Goal: Answer question/provide support: Share knowledge or assist other users

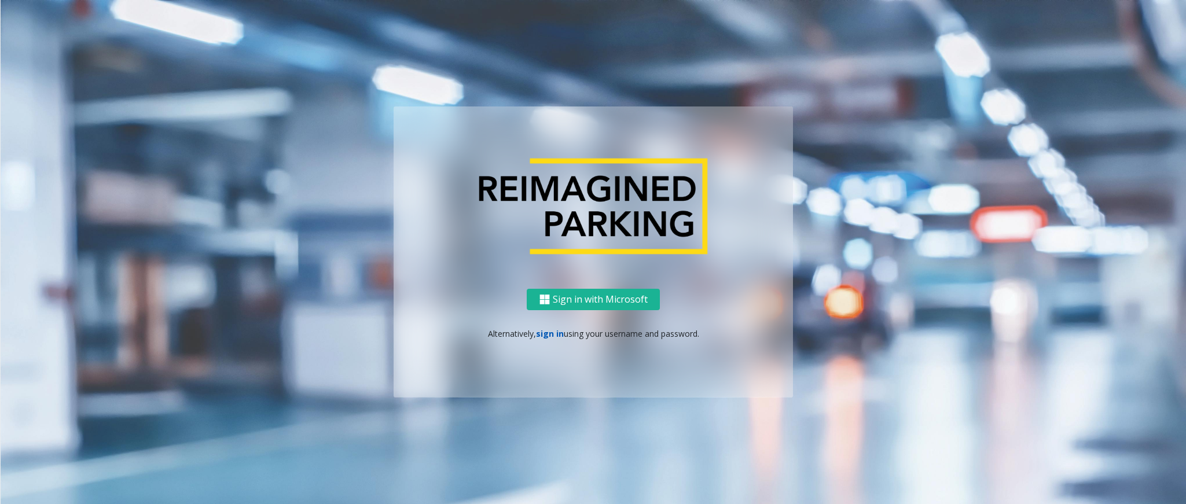
click at [550, 316] on link "sign in" at bounding box center [550, 333] width 28 height 11
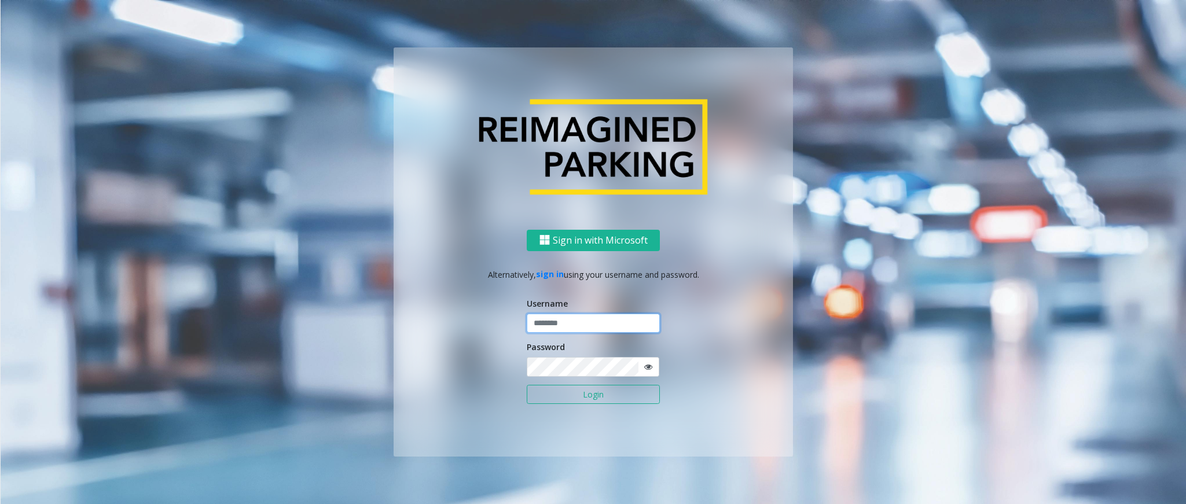
type input "**********"
click at [578, 316] on button "Login" at bounding box center [593, 395] width 133 height 20
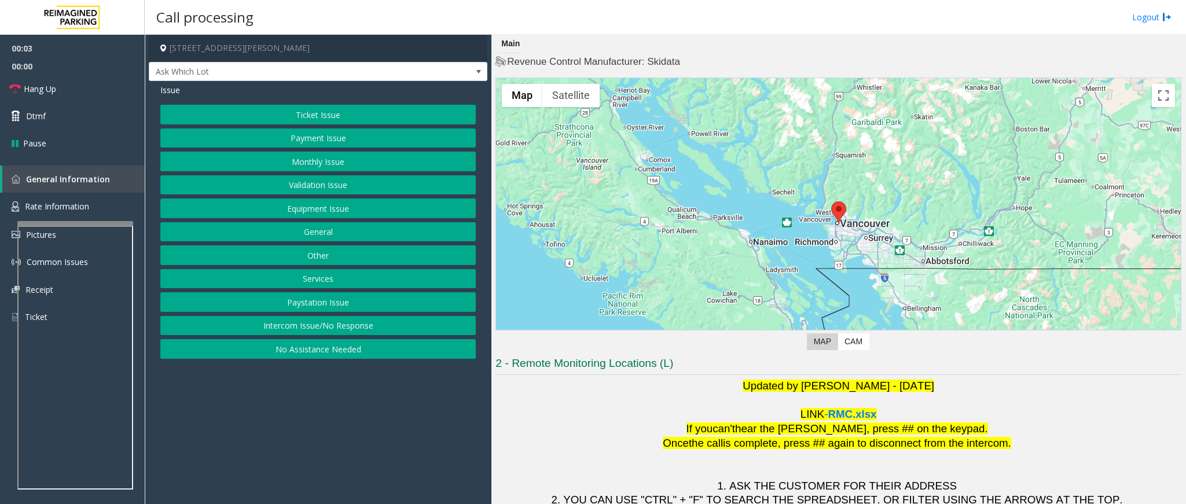
scroll to position [74, 0]
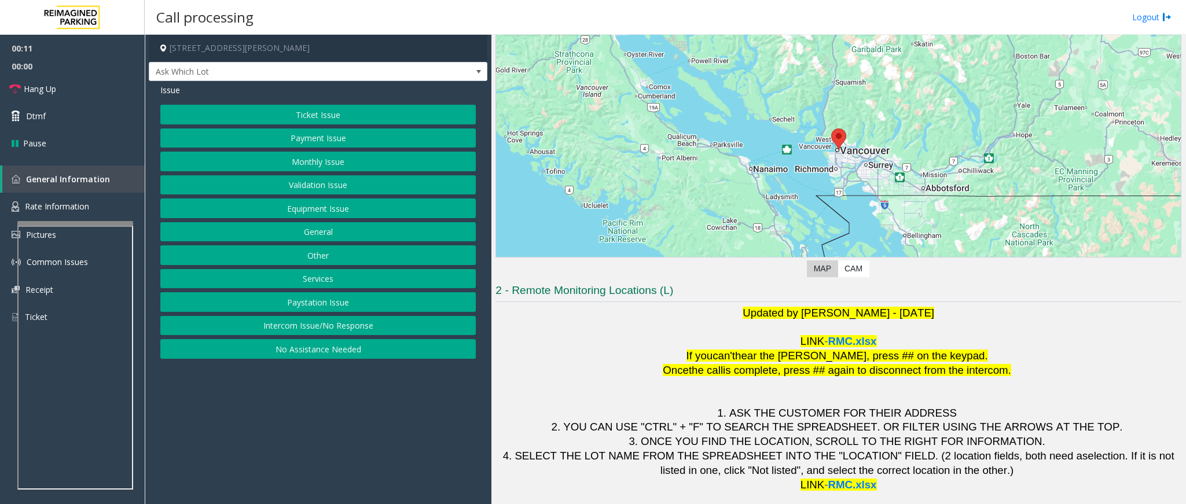
click at [318, 113] on button "Ticket Issue" at bounding box center [317, 115] width 315 height 20
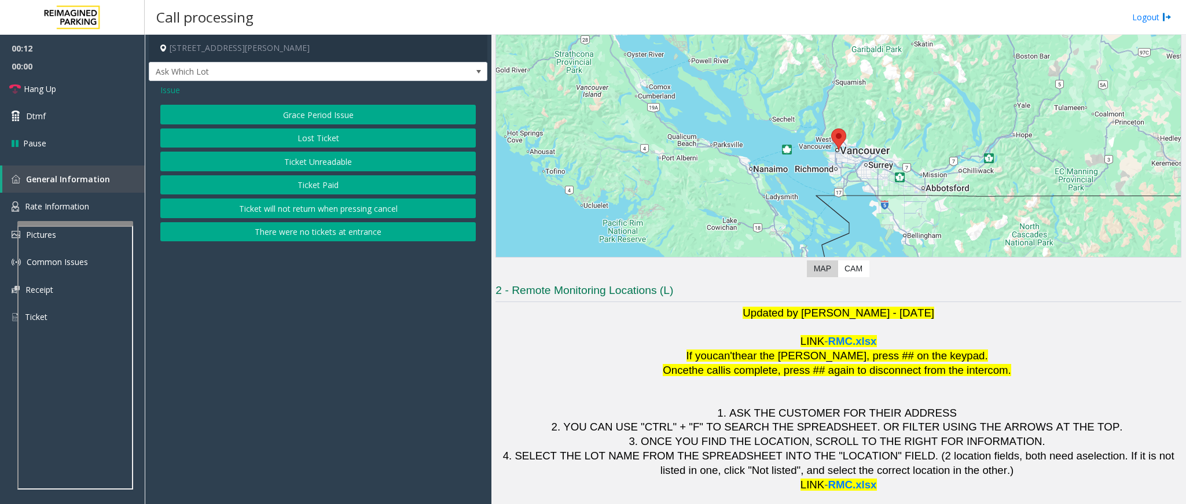
click at [298, 169] on button "Ticket Unreadable" at bounding box center [317, 162] width 315 height 20
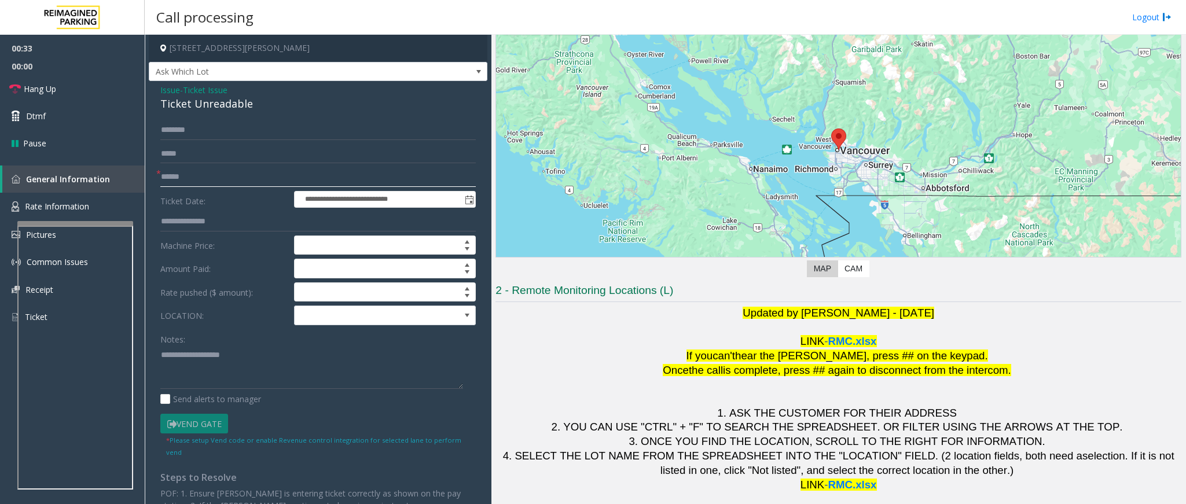
click at [251, 184] on input "text" at bounding box center [317, 177] width 315 height 20
click at [165, 171] on input "text" at bounding box center [317, 177] width 315 height 20
type input "**"
click at [167, 129] on input "text" at bounding box center [317, 130] width 315 height 20
click at [238, 135] on input "text" at bounding box center [317, 130] width 315 height 20
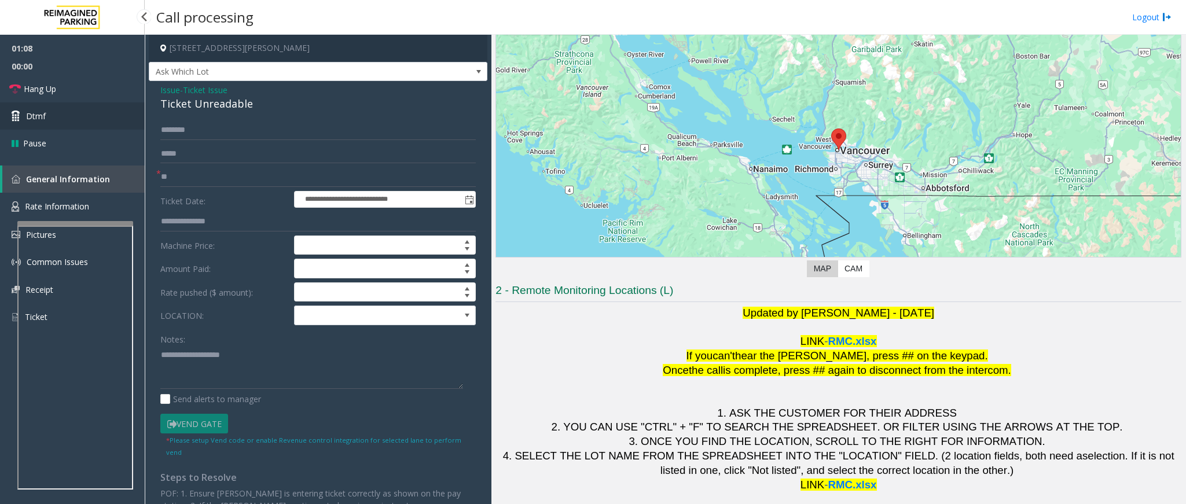
click at [43, 116] on span "Dtmf" at bounding box center [36, 116] width 20 height 12
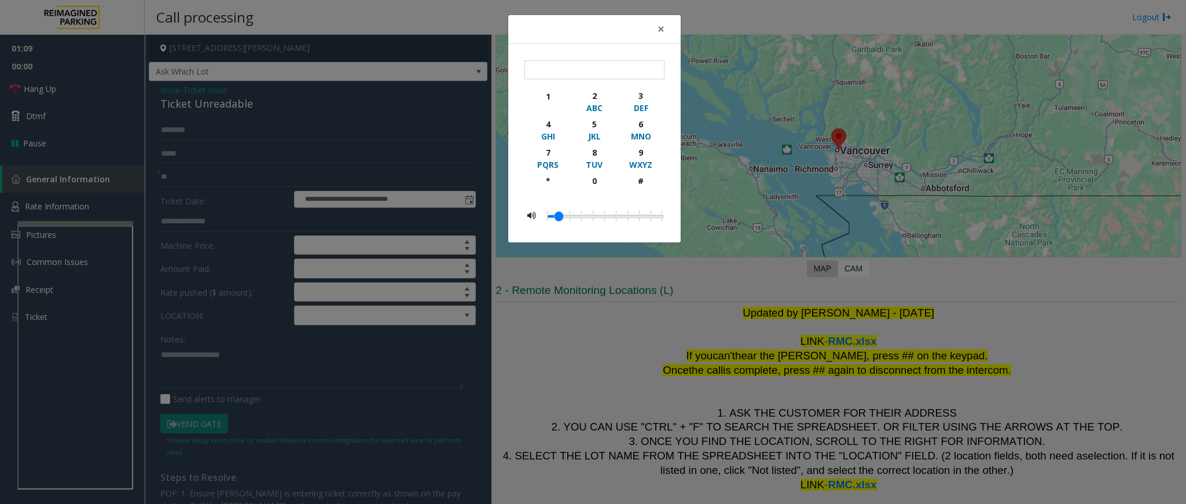
click at [634, 306] on div "× 1 2 ABC 3 DEF 4 GHI 5 JKL 6 MNO 7 PQRS 8 TUV 9 WXYZ * 0 #" at bounding box center [593, 252] width 1186 height 504
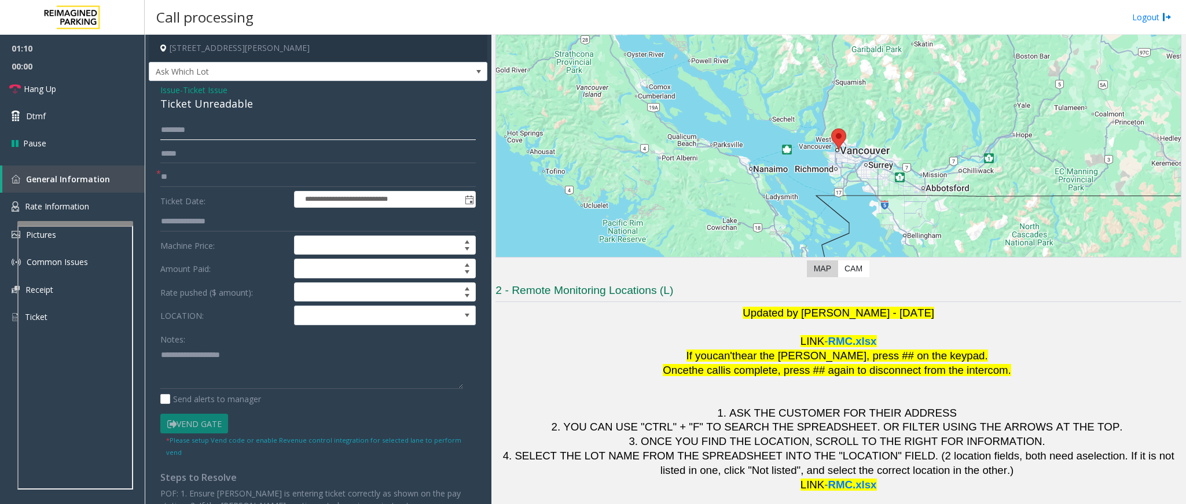
click at [185, 129] on input "text" at bounding box center [317, 130] width 315 height 20
type input "*"
type input "****"
drag, startPoint x: 212, startPoint y: 139, endPoint x: -111, endPoint y: 144, distance: 323.6
click at [0, 144] on html "**********" at bounding box center [593, 252] width 1186 height 504
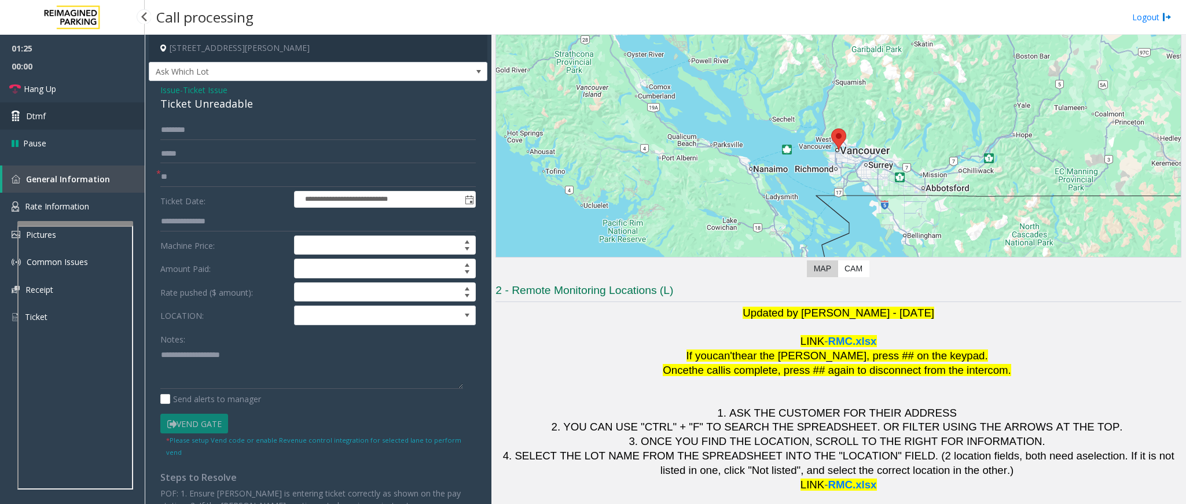
click at [67, 120] on link "Dtmf" at bounding box center [72, 115] width 145 height 27
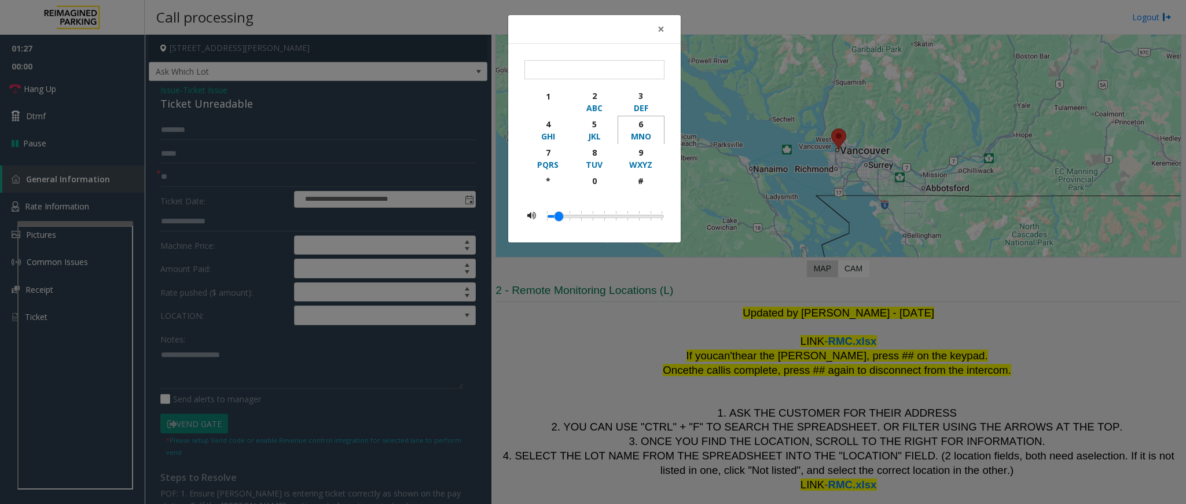
click at [648, 129] on div "6" at bounding box center [641, 124] width 32 height 12
type input "*"
click at [659, 26] on span "×" at bounding box center [661, 29] width 7 height 16
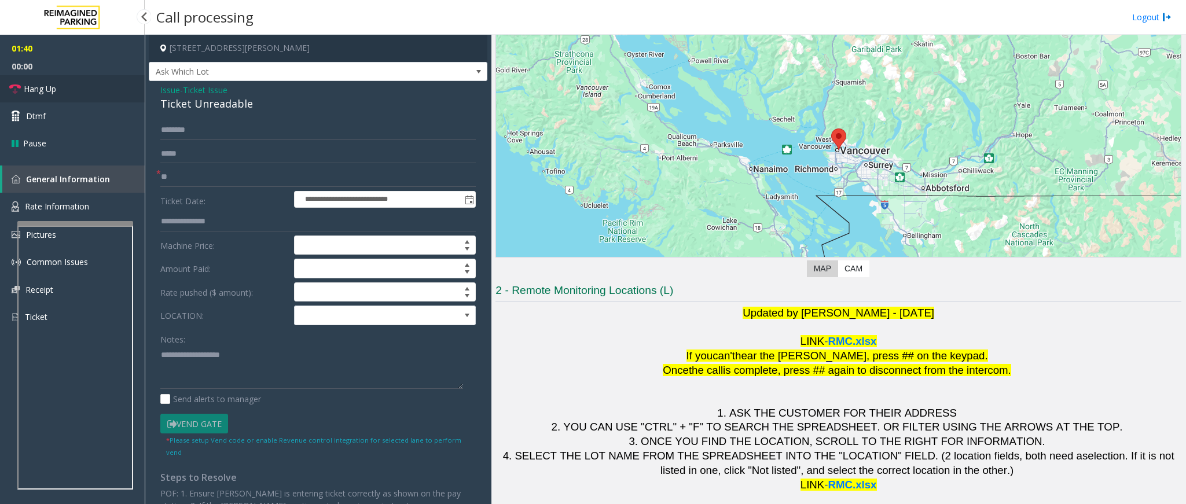
click at [67, 99] on link "Hang Up" at bounding box center [72, 88] width 145 height 27
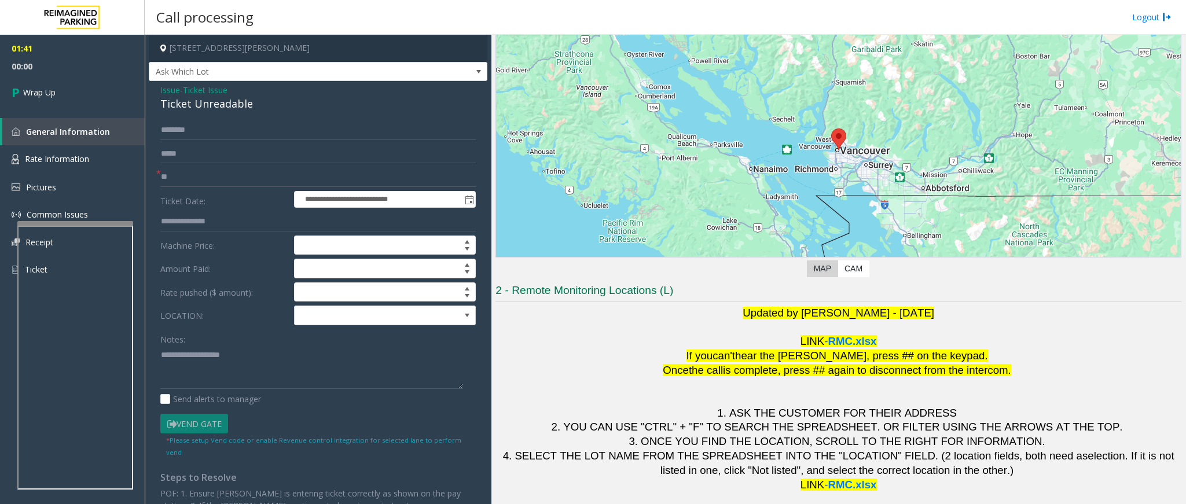
click at [171, 105] on div "Ticket Unreadable" at bounding box center [317, 104] width 315 height 16
click at [160, 316] on textarea at bounding box center [311, 367] width 303 height 43
click at [342, 316] on textarea at bounding box center [311, 367] width 303 height 43
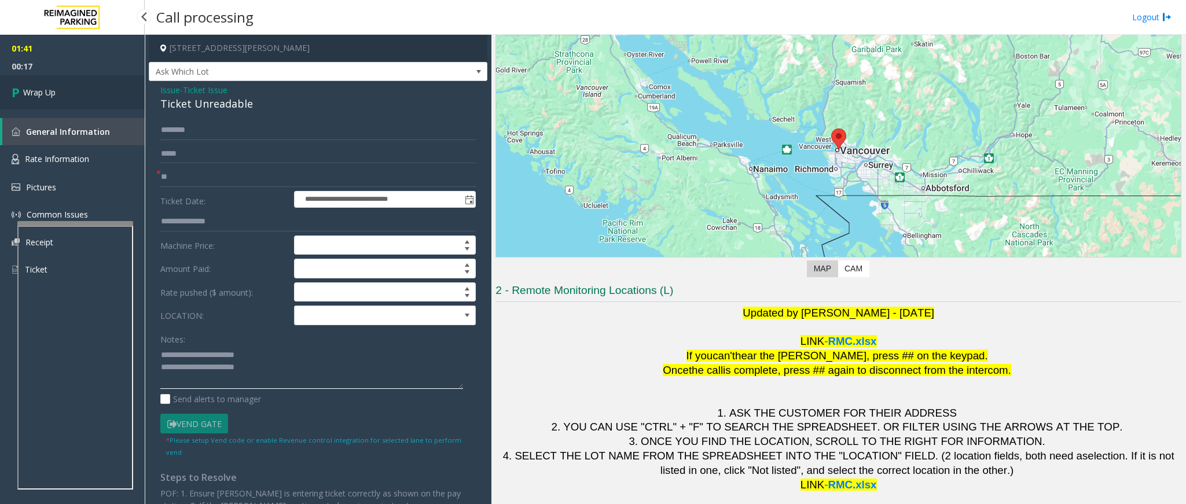
type textarea "**********"
click at [52, 80] on link "Wrap Up" at bounding box center [72, 92] width 145 height 34
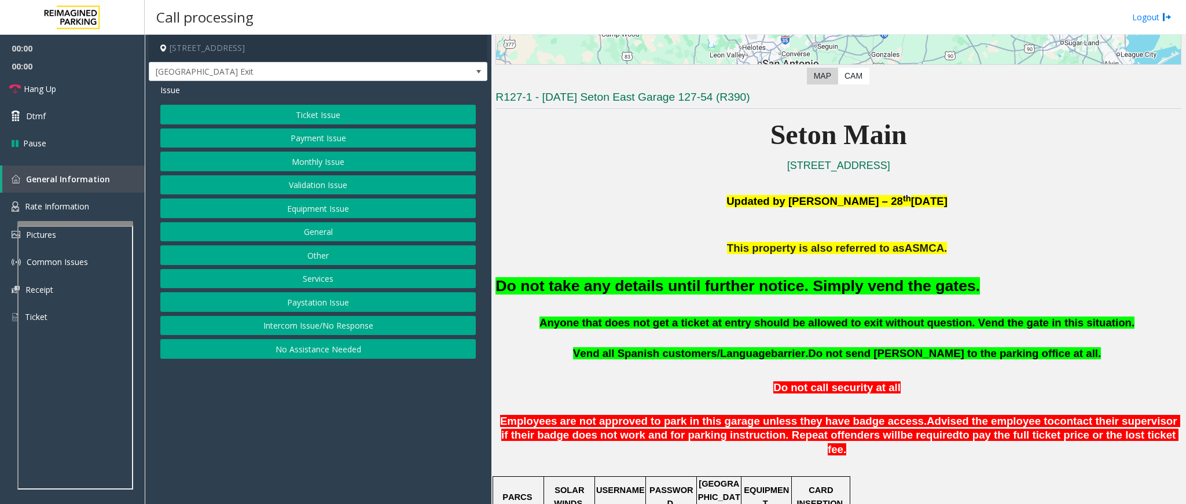
scroll to position [260, 0]
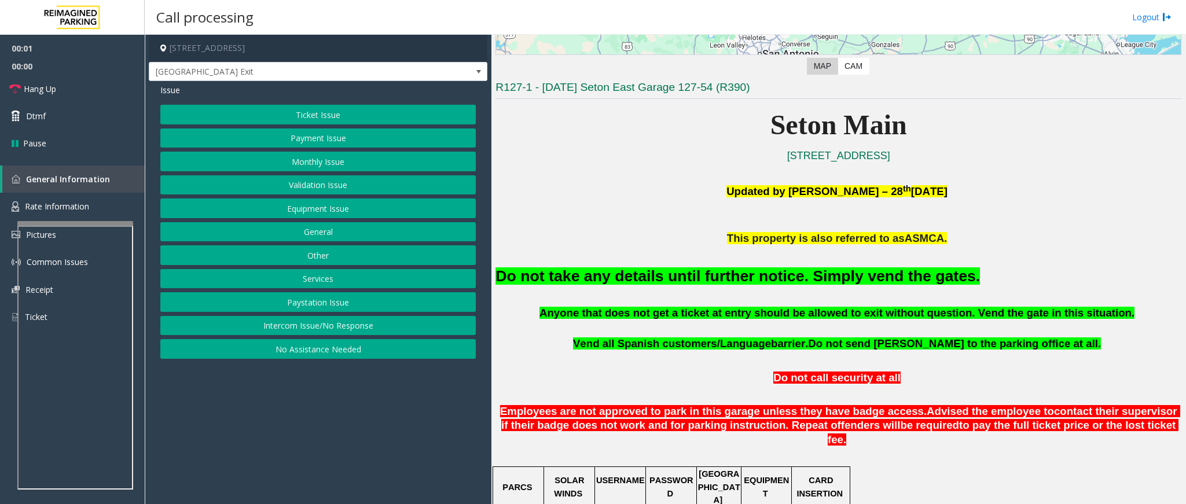
click at [322, 316] on button "Intercom Issue/No Response" at bounding box center [317, 326] width 315 height 20
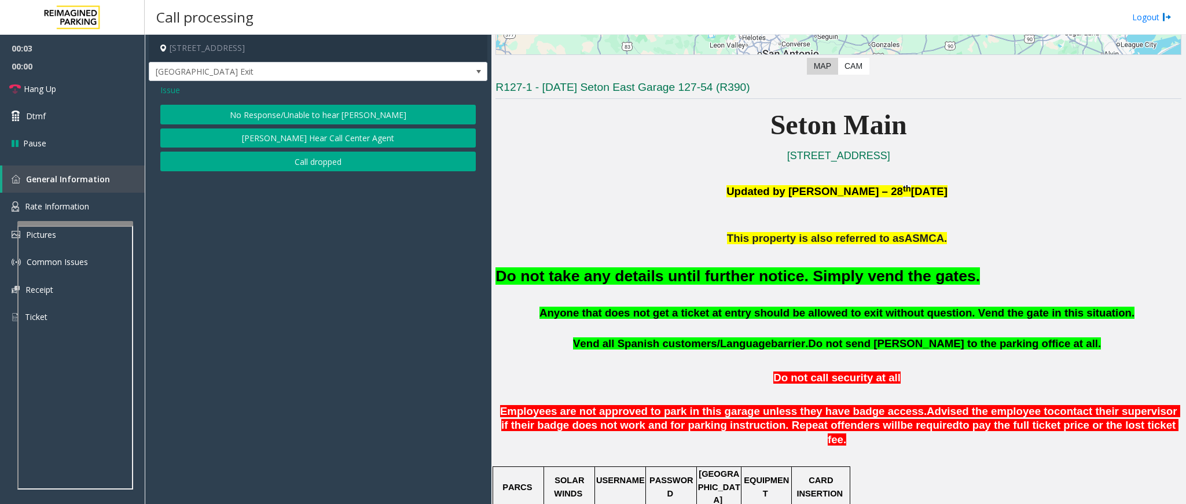
click at [301, 116] on button "No Response/Unable to hear [PERSON_NAME]" at bounding box center [317, 115] width 315 height 20
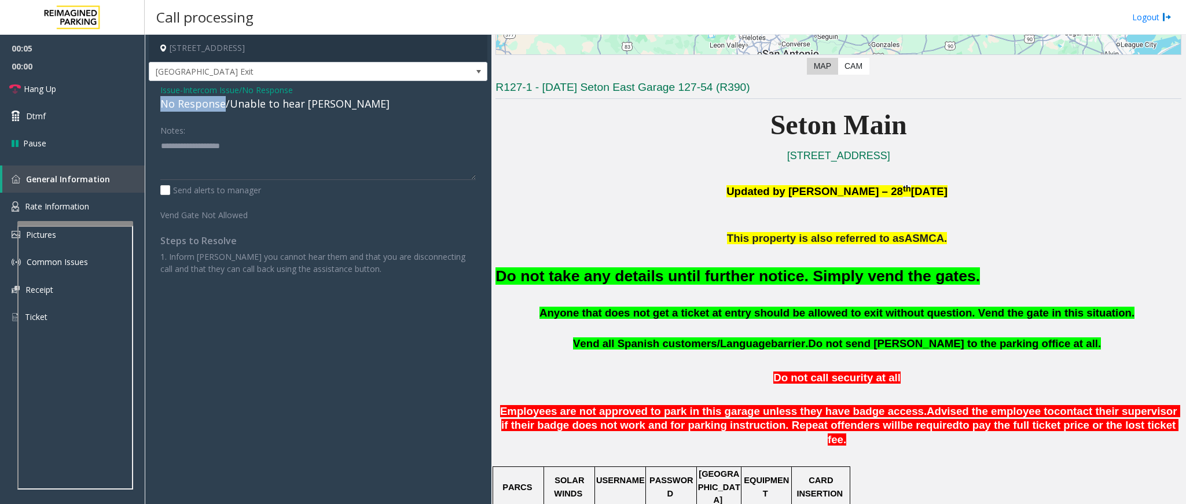
drag, startPoint x: 224, startPoint y: 108, endPoint x: 156, endPoint y: 109, distance: 67.7
click at [156, 109] on div "Issue - Intercom Issue/No Response No Response/Unable to hear [PERSON_NAME] Not…" at bounding box center [318, 183] width 339 height 205
click at [240, 137] on textarea at bounding box center [317, 158] width 315 height 43
type textarea "**********"
click at [65, 86] on link "Hang Up" at bounding box center [72, 88] width 145 height 27
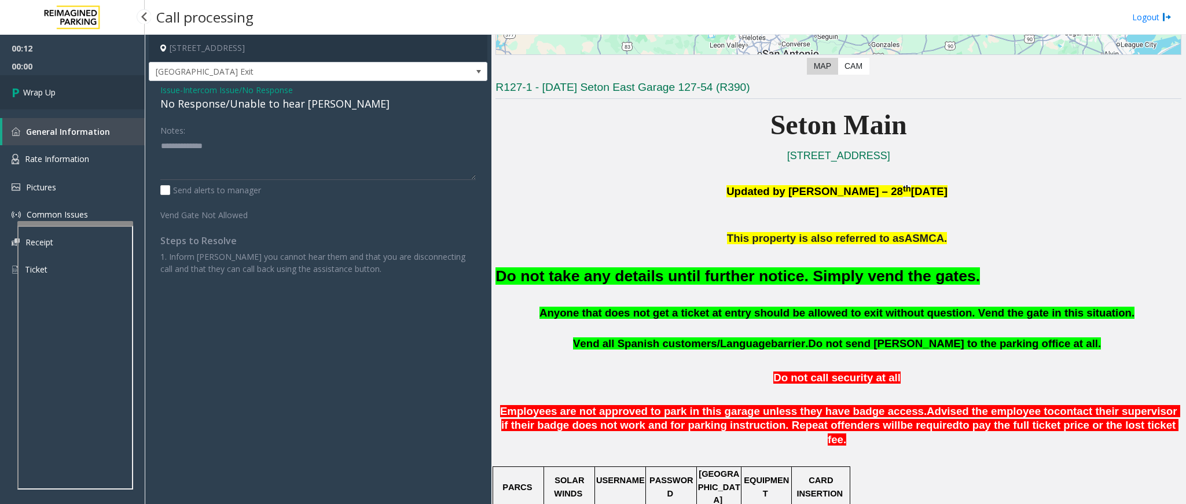
click at [65, 86] on link "Wrap Up" at bounding box center [72, 92] width 145 height 34
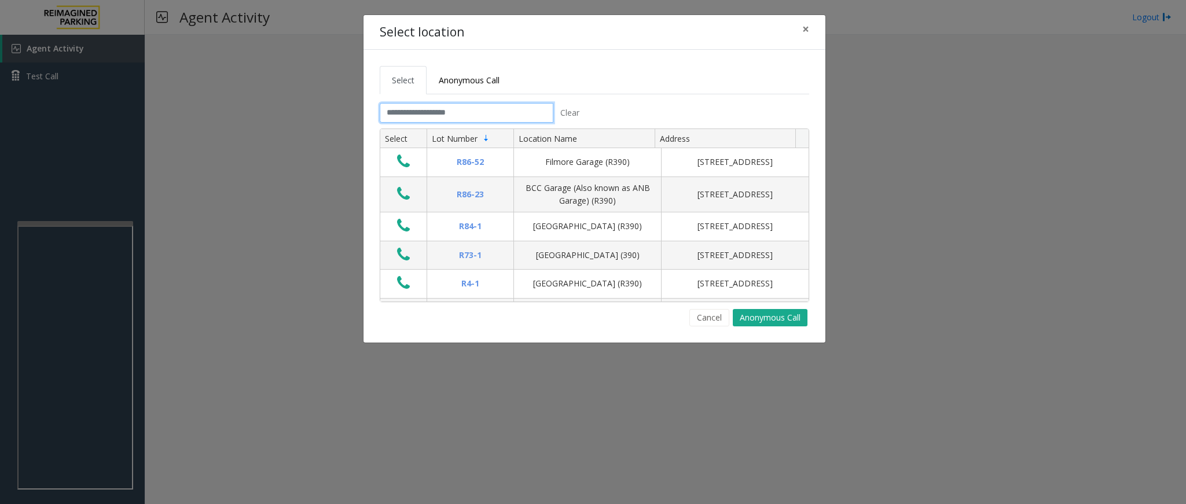
click at [433, 119] on input "text" at bounding box center [467, 113] width 174 height 20
click at [410, 117] on input "text" at bounding box center [467, 113] width 174 height 20
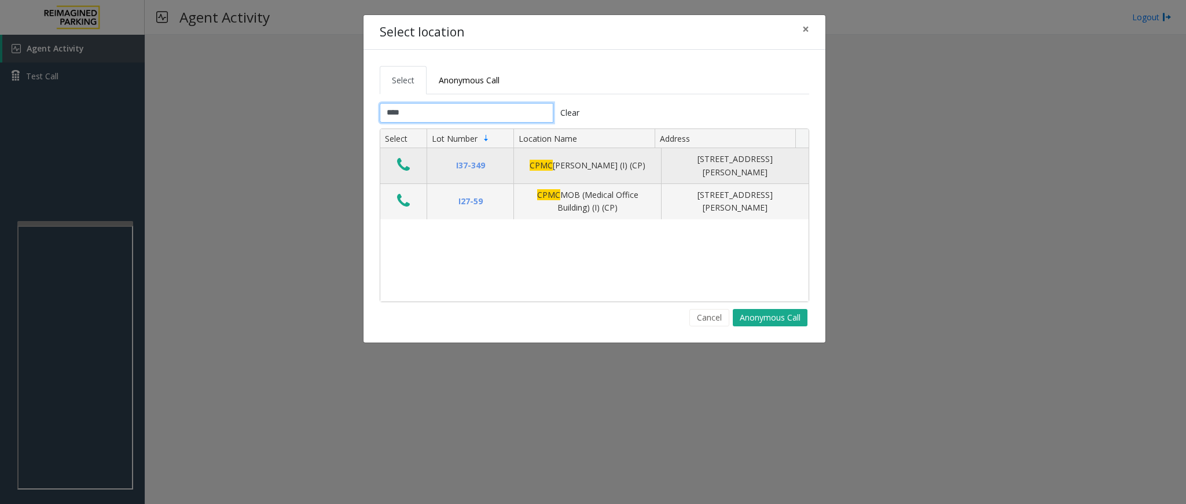
type input "****"
click at [398, 167] on icon "Data table" at bounding box center [403, 165] width 13 height 16
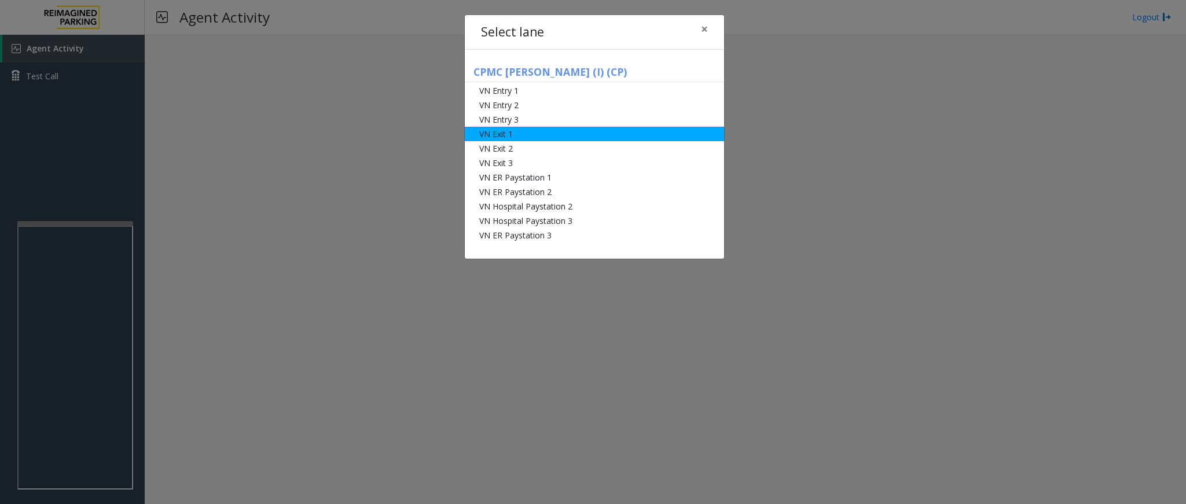
click at [542, 137] on li "VN Exit 1" at bounding box center [594, 134] width 259 height 14
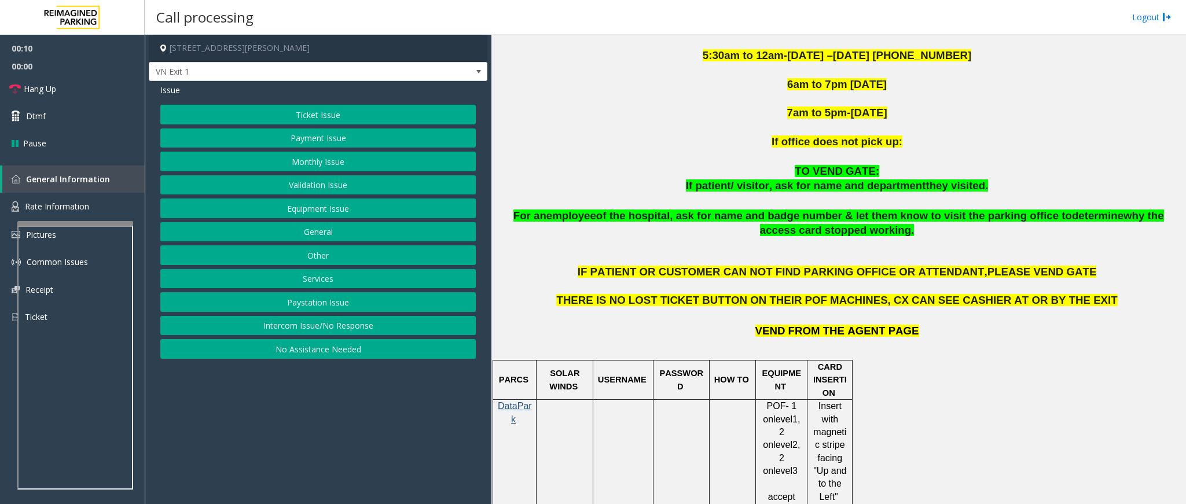
scroll to position [608, 0]
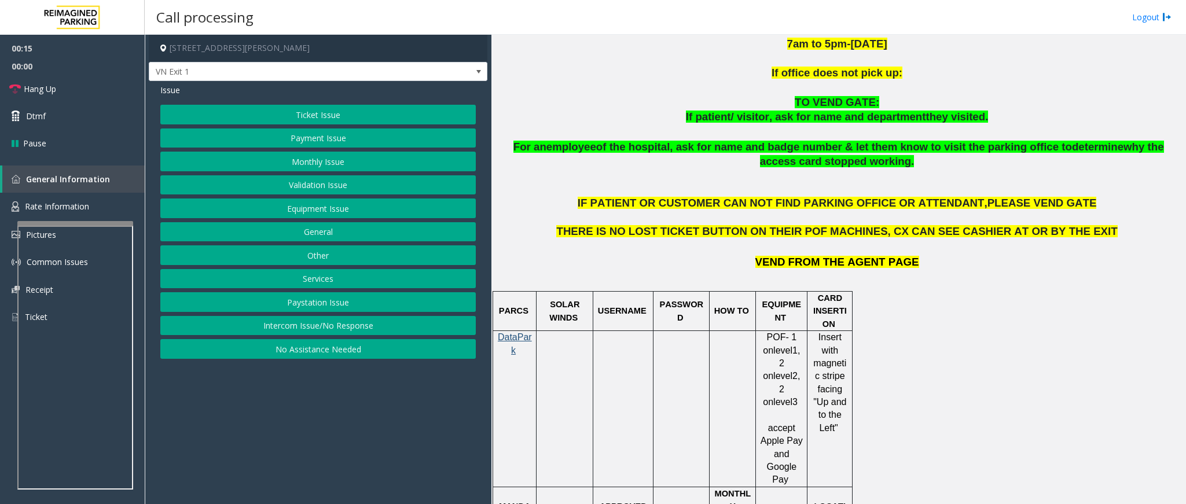
click at [308, 107] on button "Ticket Issue" at bounding box center [317, 115] width 315 height 20
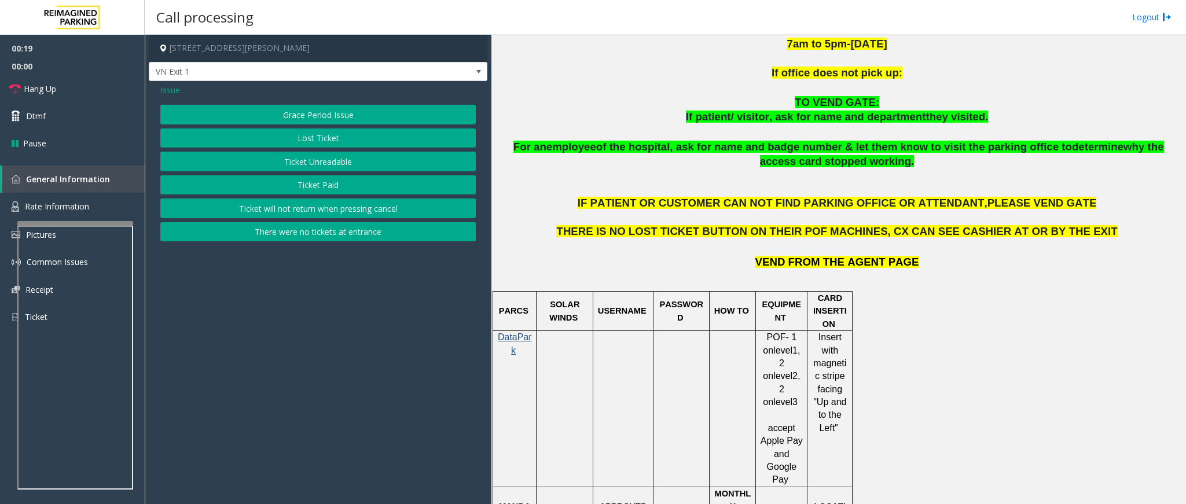
click at [335, 214] on button "Ticket will not return when pressing cancel" at bounding box center [317, 209] width 315 height 20
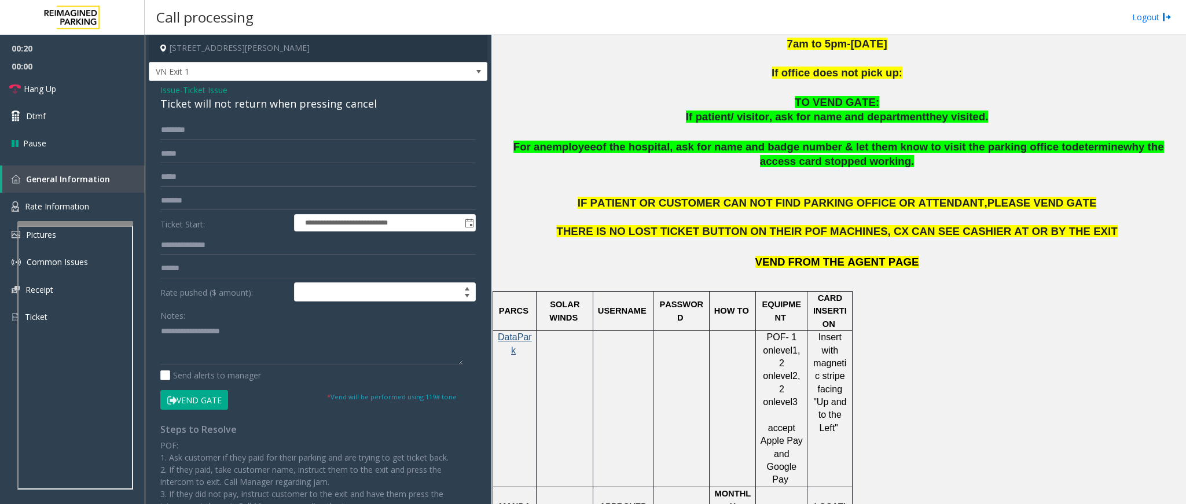
click at [278, 99] on div "Ticket will not return when pressing cancel" at bounding box center [317, 104] width 315 height 16
click at [160, 316] on textarea at bounding box center [311, 343] width 303 height 43
type textarea "**********"
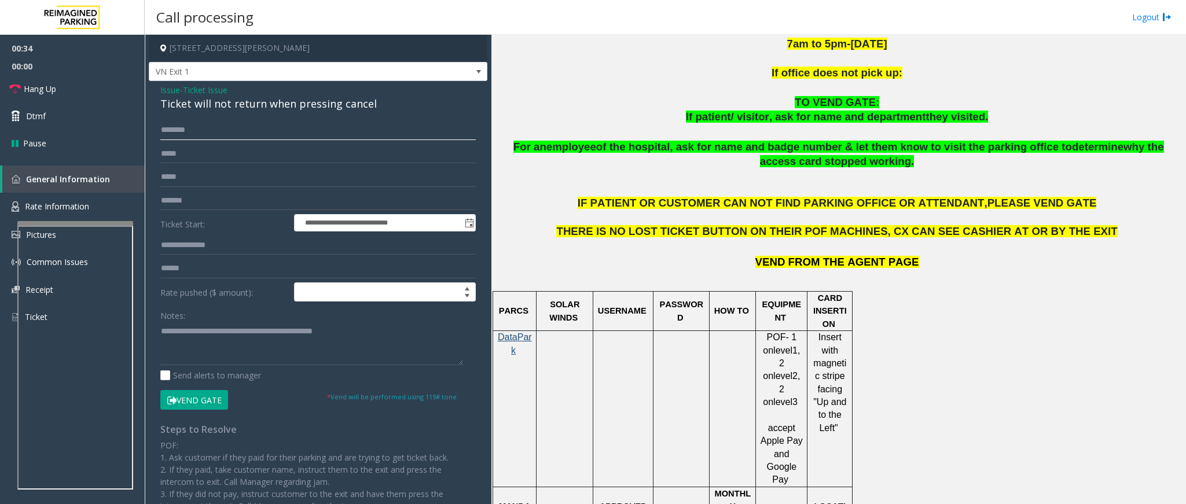
click at [234, 130] on input "text" at bounding box center [317, 130] width 315 height 20
type input "*"
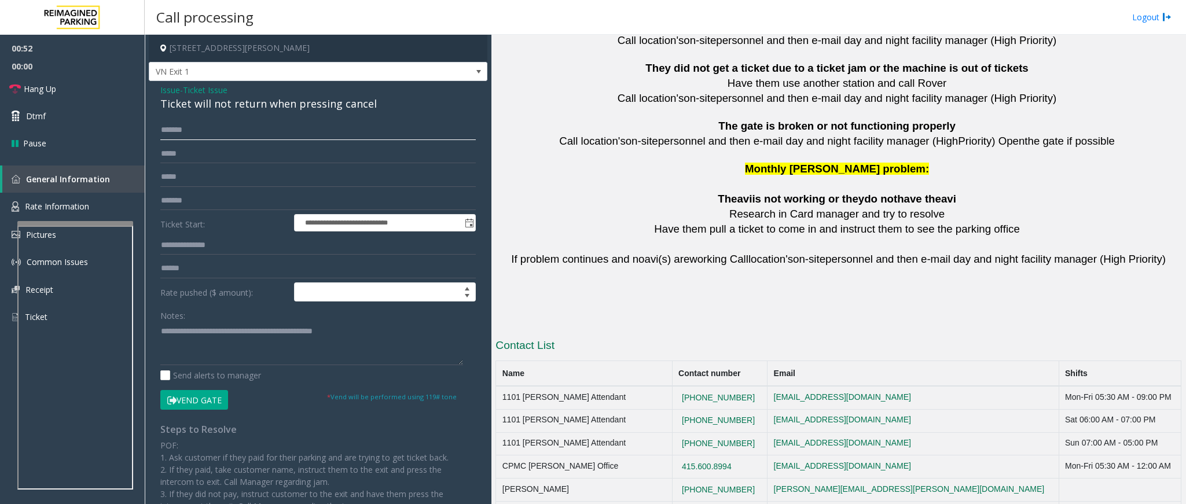
scroll to position [2555, 0]
type input "*******"
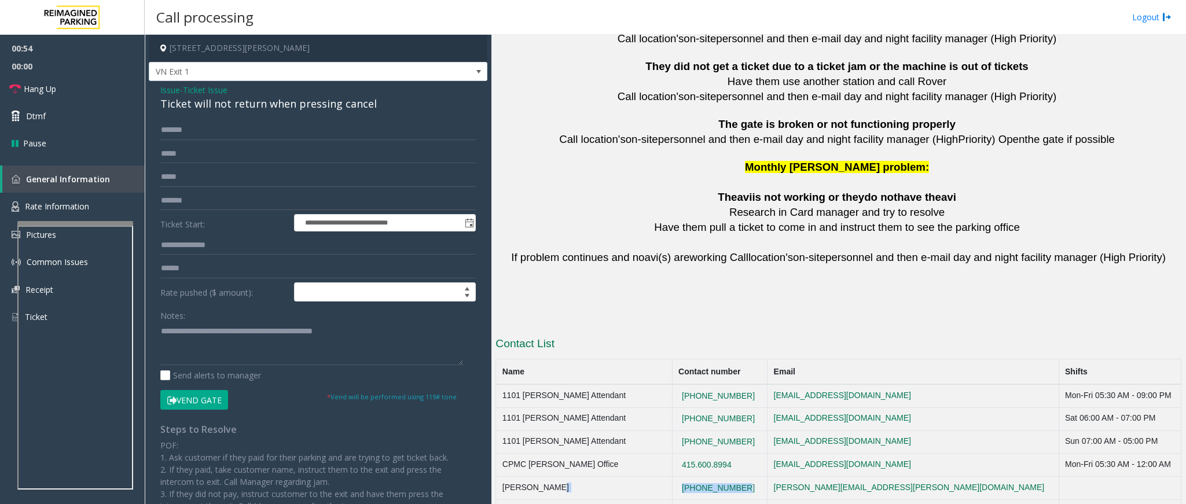
copy tr "[PHONE_NUMBER]"
drag, startPoint x: 764, startPoint y: 452, endPoint x: 653, endPoint y: 462, distance: 111.6
click at [653, 316] on tr "[PERSON_NAME] [PHONE_NUMBER] [PERSON_NAME][EMAIL_ADDRESS][PERSON_NAME][DOMAIN_N…" at bounding box center [838, 488] width 685 height 23
click at [401, 316] on textarea at bounding box center [311, 343] width 303 height 43
copy tr "[PHONE_NUMBER]"
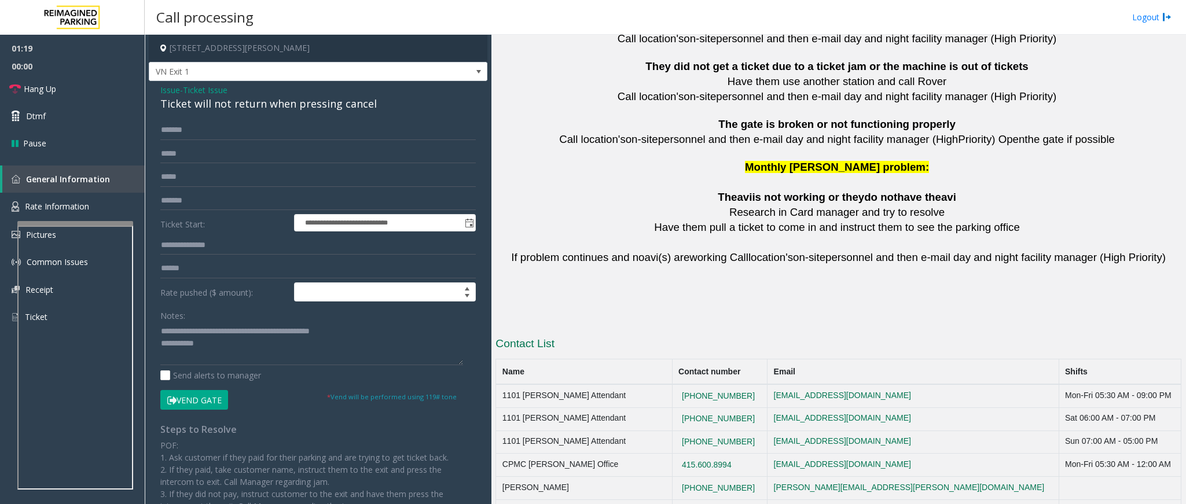
drag, startPoint x: 743, startPoint y: 478, endPoint x: 641, endPoint y: 487, distance: 102.2
click at [641, 316] on tr "Calltree for San [PERSON_NAME] Rover(s) [PHONE_NUMBER] [EMAIL_ADDRESS][DOMAIN_N…" at bounding box center [838, 511] width 685 height 23
drag, startPoint x: 740, startPoint y: 412, endPoint x: 435, endPoint y: 36, distance: 483.5
click at [599, 316] on table "Name Contact number Email Shifts 1101 [PERSON_NAME] Attendant [PHONE_NUMBER] [E…" at bounding box center [838, 441] width 686 height 164
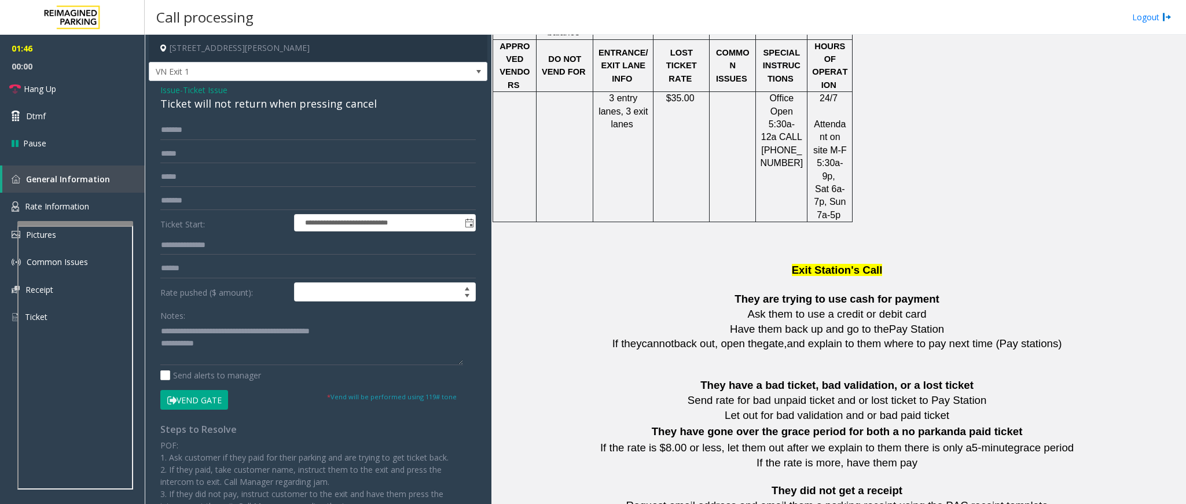
scroll to position [992, 0]
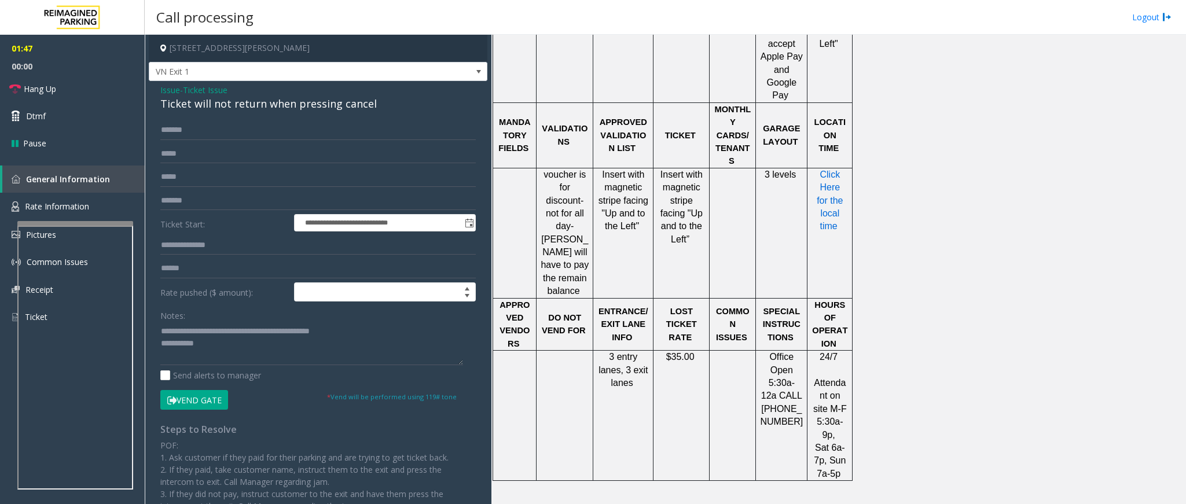
click at [790, 176] on span "Click Here for the local time" at bounding box center [831, 201] width 29 height 62
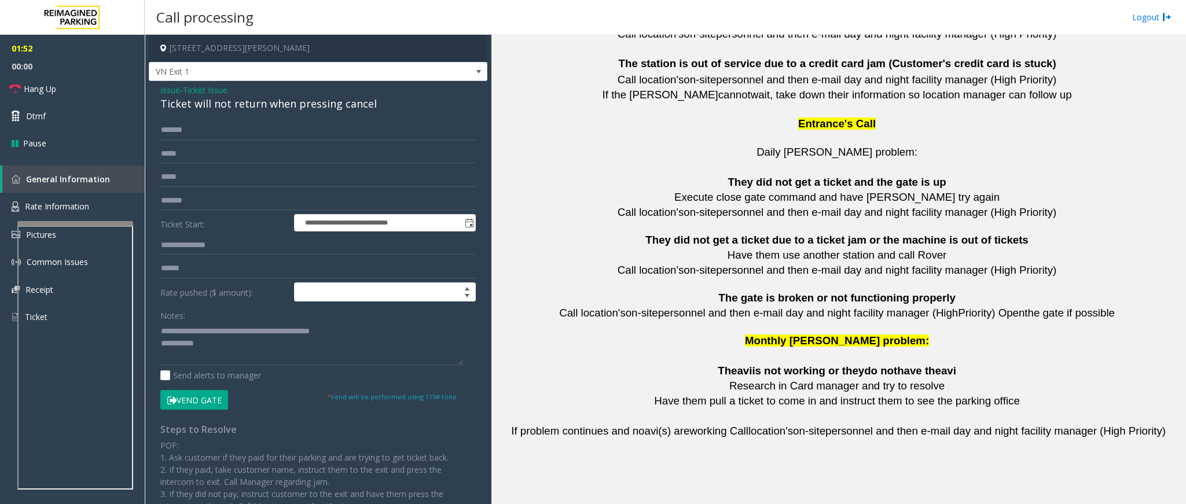
scroll to position [2555, 0]
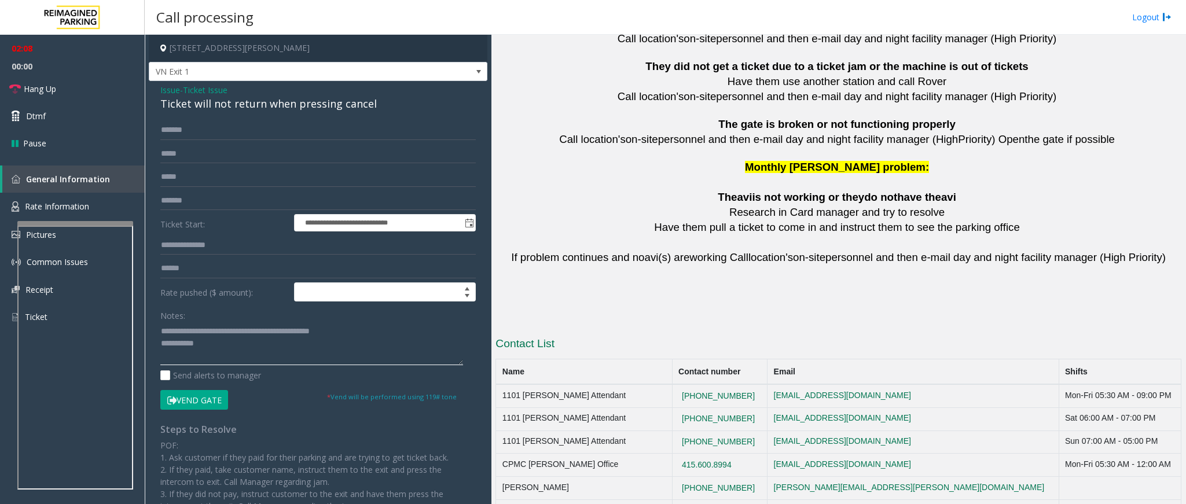
click at [323, 316] on textarea at bounding box center [311, 343] width 303 height 43
click at [216, 316] on button "Vend Gate" at bounding box center [194, 400] width 68 height 20
click at [295, 316] on textarea at bounding box center [311, 343] width 303 height 43
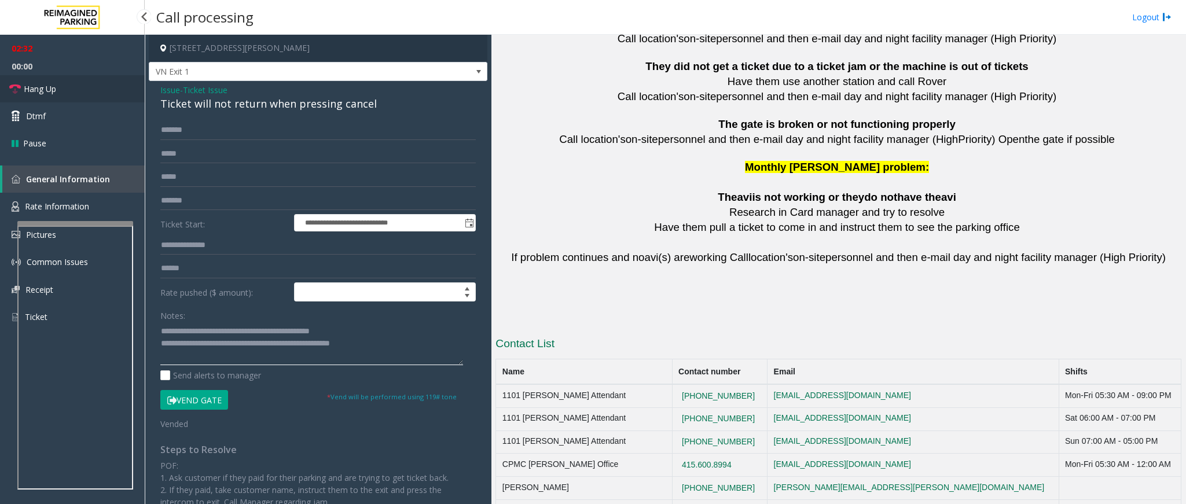
type textarea "**********"
click at [60, 89] on link "Hang Up" at bounding box center [72, 88] width 145 height 27
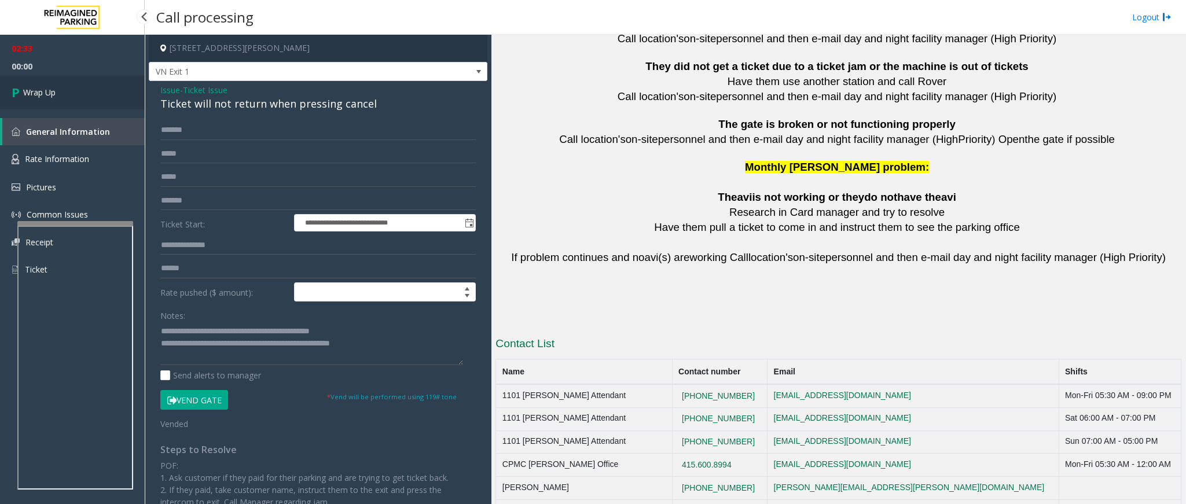
click at [60, 89] on link "Wrap Up" at bounding box center [72, 92] width 145 height 34
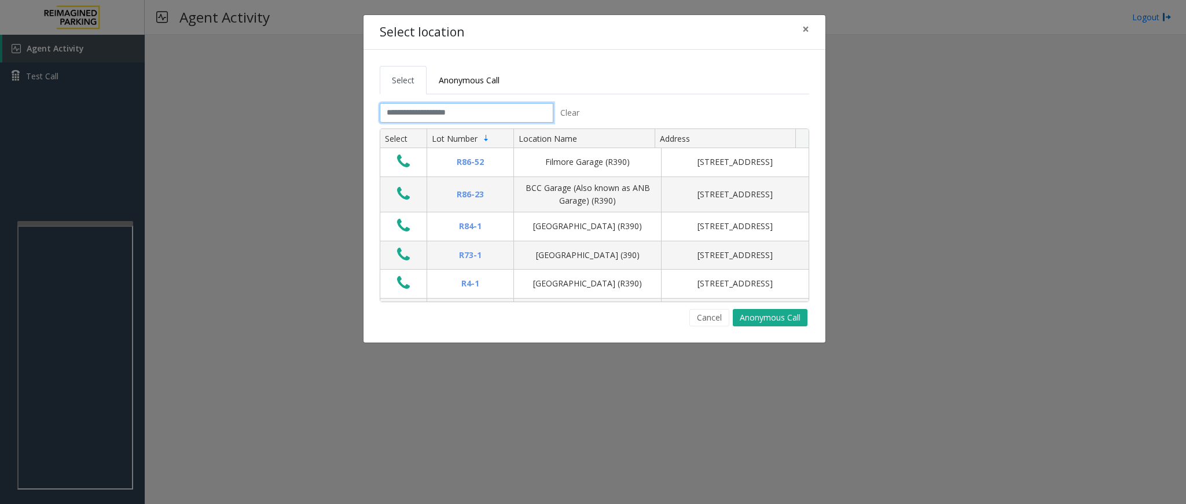
click at [419, 110] on input "text" at bounding box center [467, 113] width 174 height 20
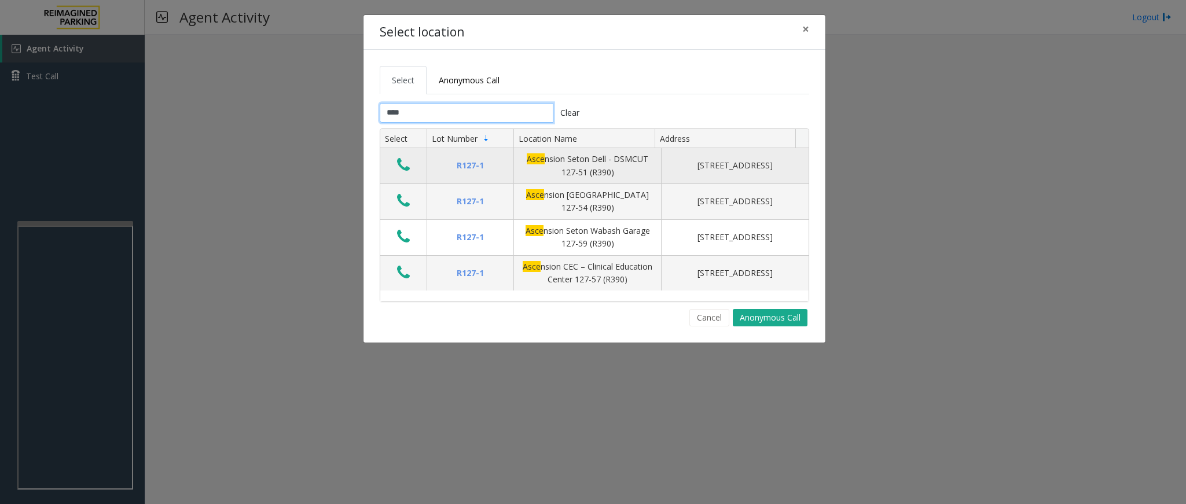
type input "****"
click at [398, 167] on icon "Data table" at bounding box center [403, 165] width 13 height 16
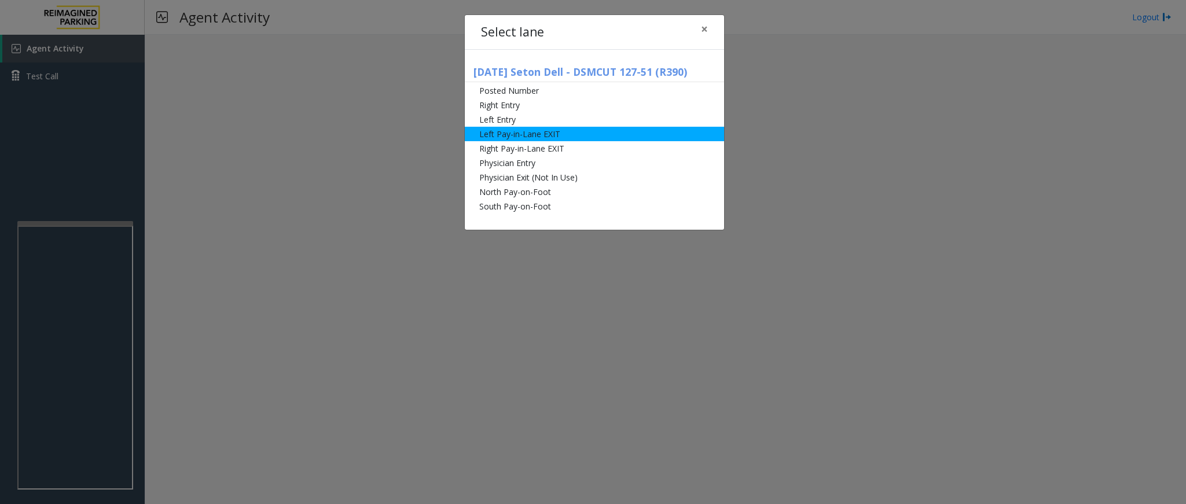
click at [581, 133] on li "Left Pay-in-Lane EXIT" at bounding box center [594, 134] width 259 height 14
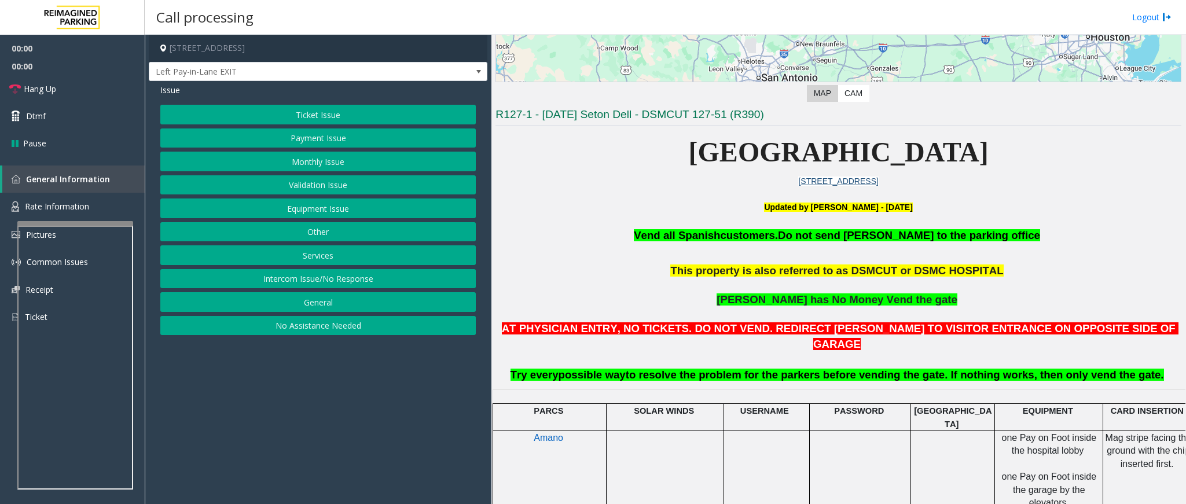
scroll to position [347, 0]
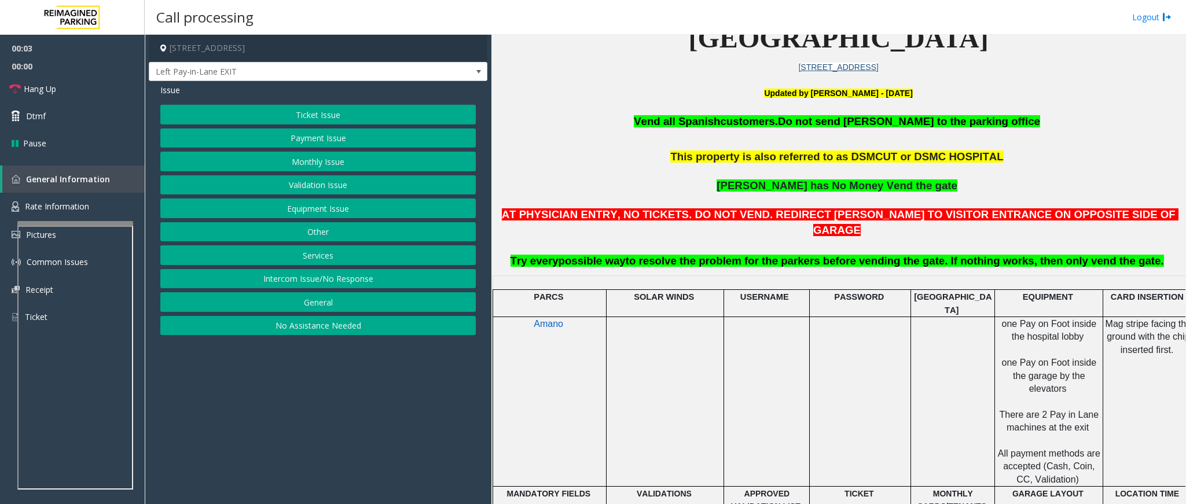
click at [311, 146] on button "Payment Issue" at bounding box center [317, 139] width 315 height 20
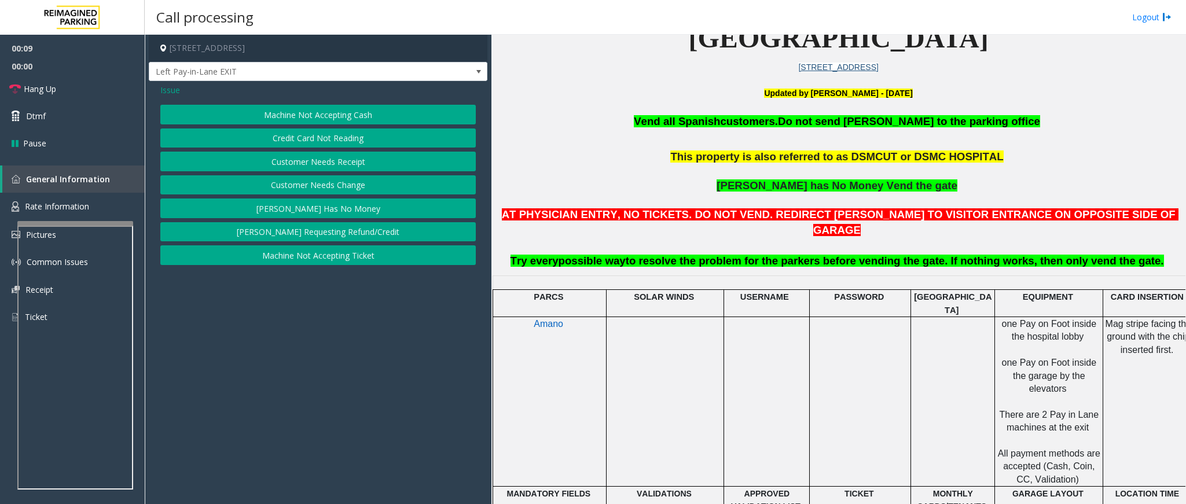
click at [317, 208] on button "[PERSON_NAME] Has No Money" at bounding box center [317, 209] width 315 height 20
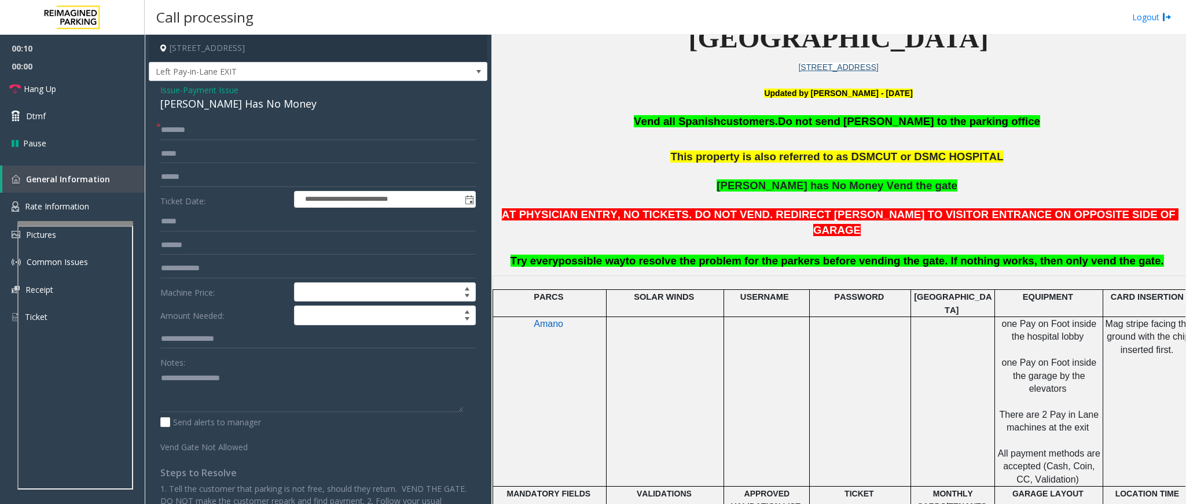
click at [182, 100] on div "[PERSON_NAME] Has No Money" at bounding box center [317, 104] width 315 height 16
click at [161, 316] on textarea at bounding box center [311, 390] width 303 height 43
click at [299, 316] on textarea at bounding box center [311, 390] width 303 height 43
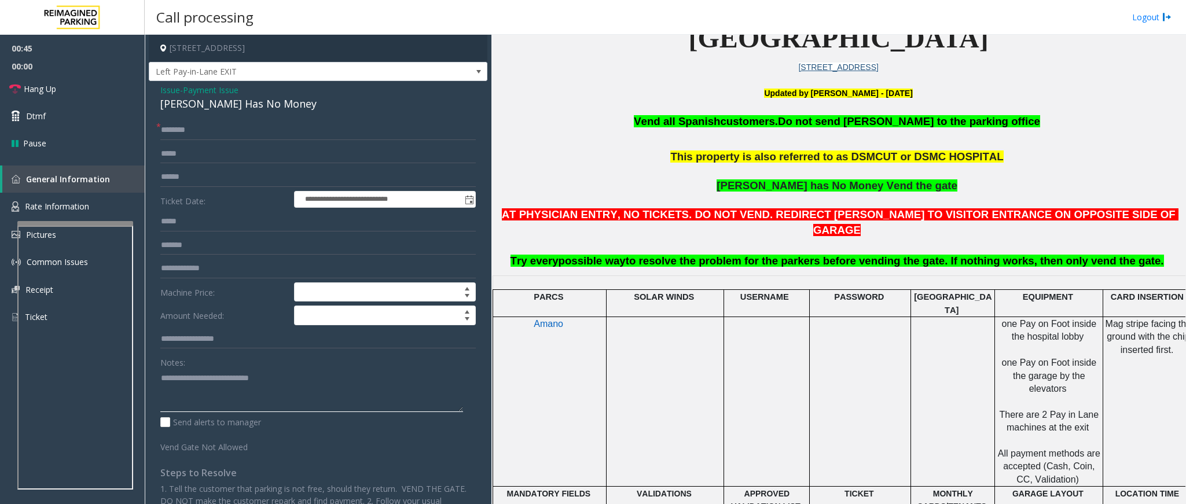
type textarea "**********"
click at [212, 134] on input "text" at bounding box center [317, 130] width 315 height 20
click at [165, 90] on span "Issue" at bounding box center [170, 90] width 20 height 12
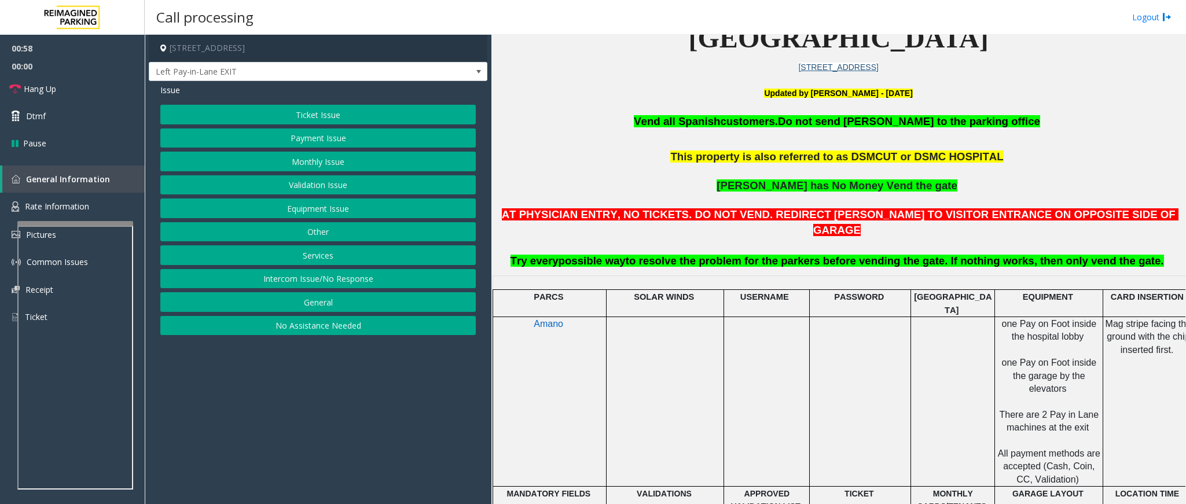
click at [335, 108] on button "Ticket Issue" at bounding box center [317, 115] width 315 height 20
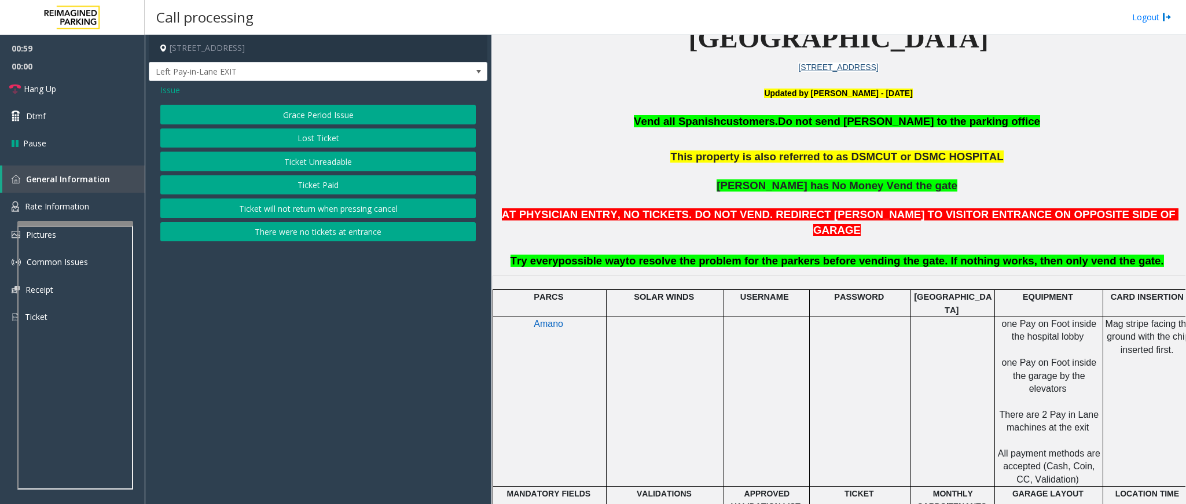
click at [292, 153] on button "Ticket Unreadable" at bounding box center [317, 162] width 315 height 20
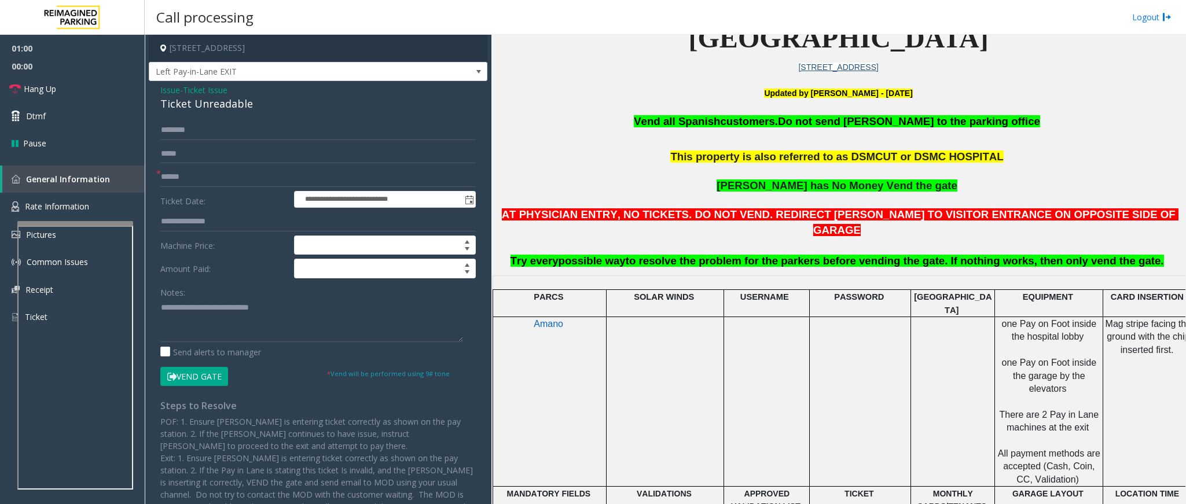
click at [199, 316] on button "Vend Gate" at bounding box center [194, 377] width 68 height 20
click at [192, 96] on span "Ticket Issue" at bounding box center [205, 90] width 45 height 12
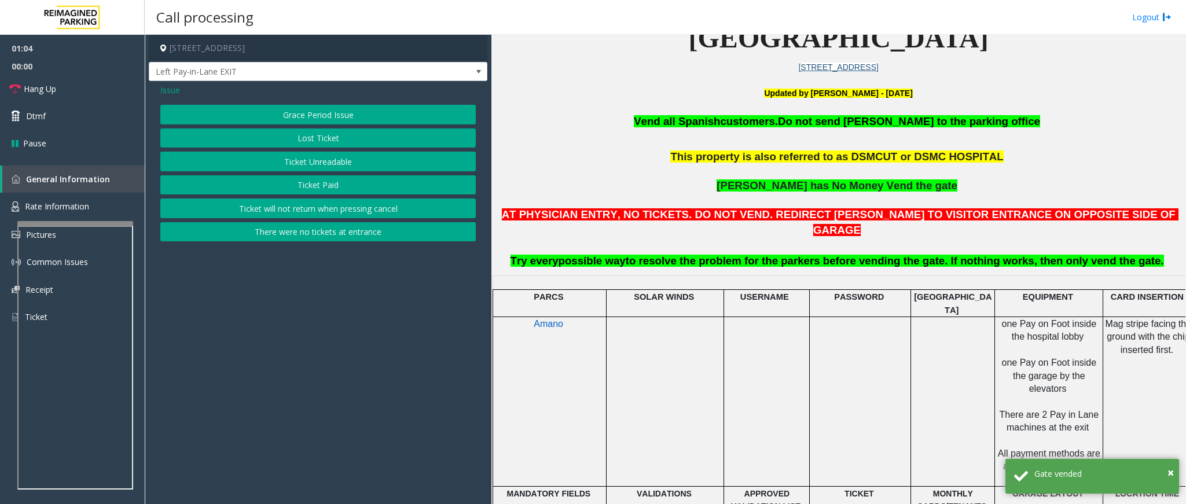
click at [174, 89] on span "Issue" at bounding box center [170, 90] width 20 height 12
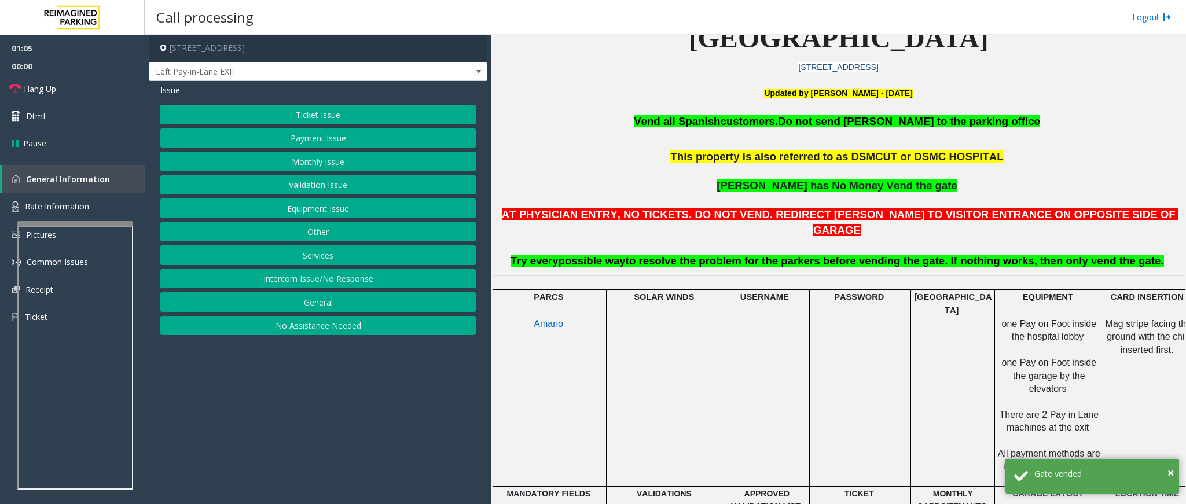
click at [321, 148] on button "Payment Issue" at bounding box center [317, 139] width 315 height 20
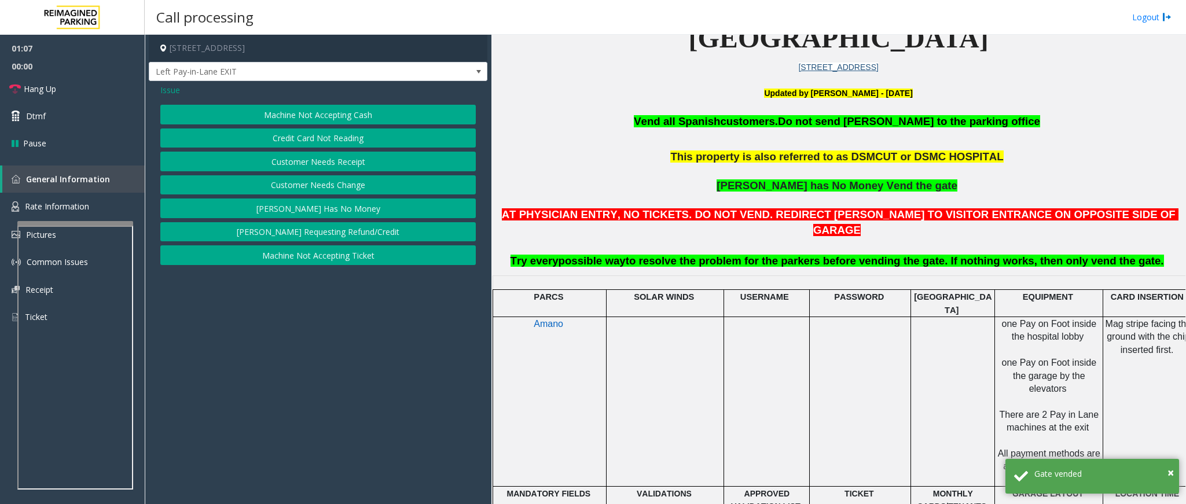
click at [318, 214] on button "[PERSON_NAME] Has No Money" at bounding box center [317, 209] width 315 height 20
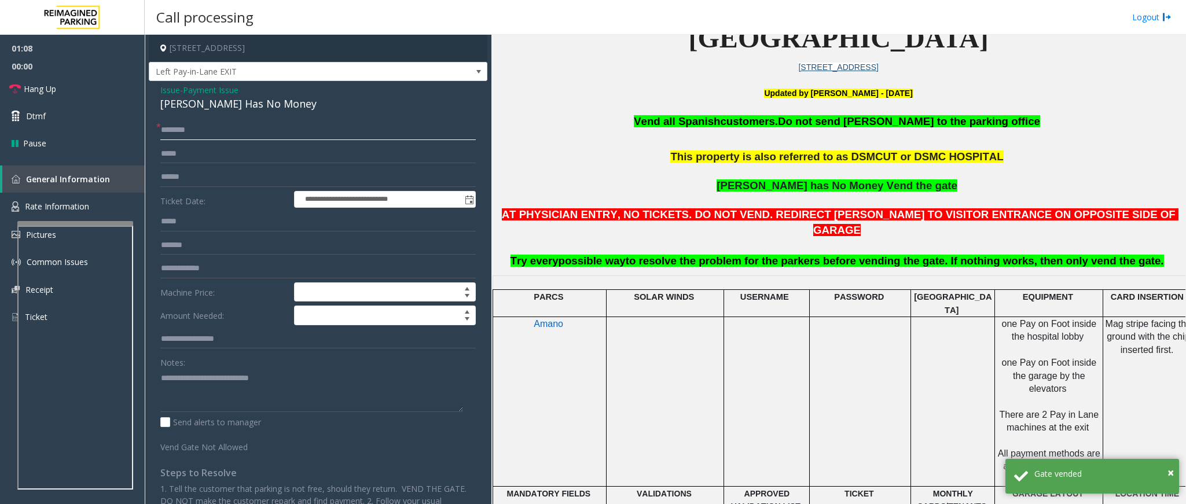
click at [182, 126] on input "text" at bounding box center [317, 130] width 315 height 20
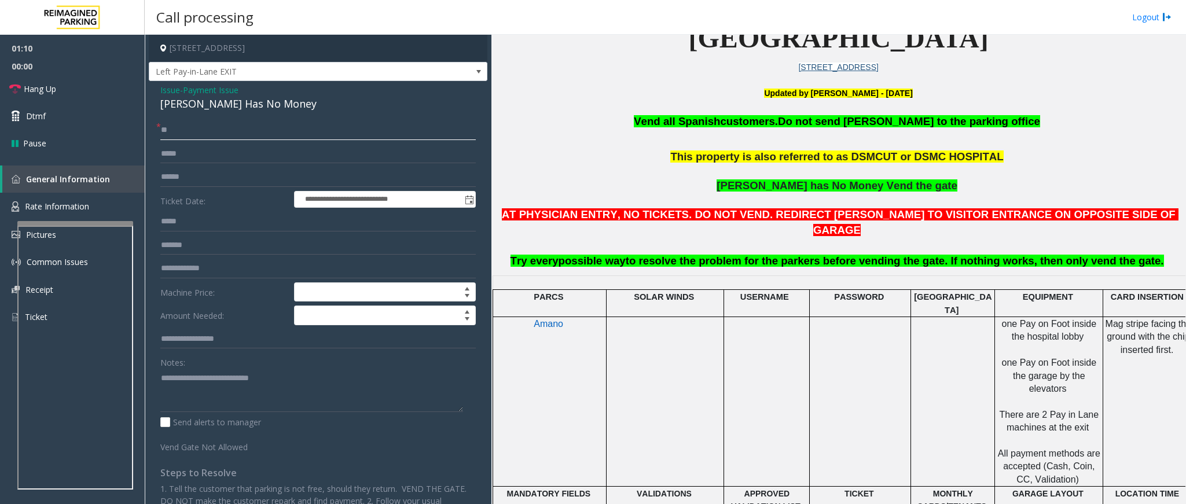
type input "**"
click at [277, 316] on textarea at bounding box center [311, 390] width 303 height 43
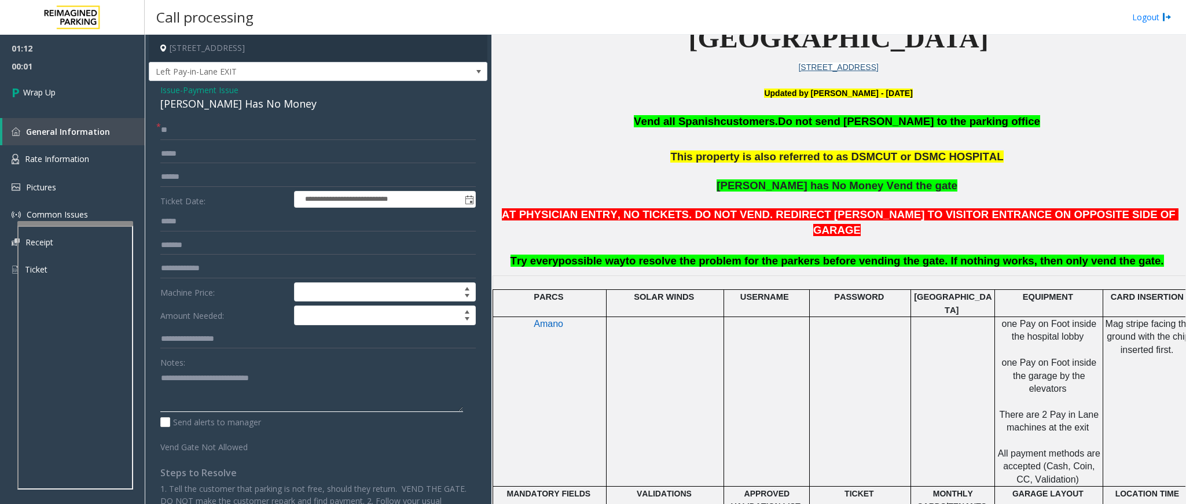
click at [298, 316] on textarea at bounding box center [311, 390] width 303 height 43
click at [790, 178] on p "This property is also referred to as DSMCUT or DSMC HOSPITAL" at bounding box center [838, 164] width 686 height 29
click at [790, 190] on span "[PERSON_NAME] has No Money Vend the gate" at bounding box center [837, 185] width 241 height 12
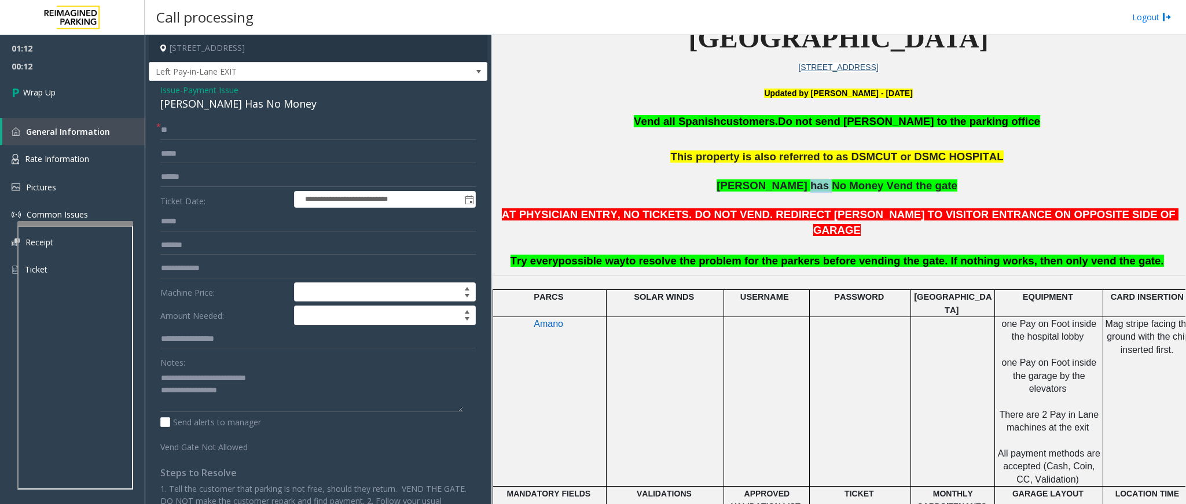
click at [790, 190] on span "[PERSON_NAME] has No Money Vend the gate" at bounding box center [837, 185] width 241 height 12
copy p "[PERSON_NAME] has No Money Vend the gate"
click at [263, 316] on textarea at bounding box center [311, 390] width 303 height 43
paste textarea "**********"
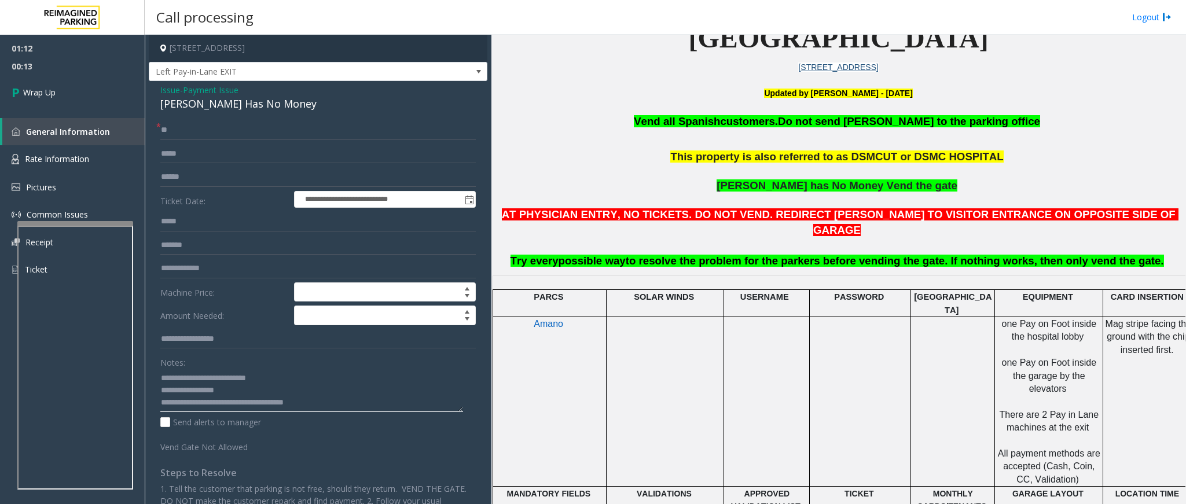
scroll to position [9, 0]
type textarea "**********"
click at [67, 105] on link "Wrap Up" at bounding box center [72, 92] width 145 height 34
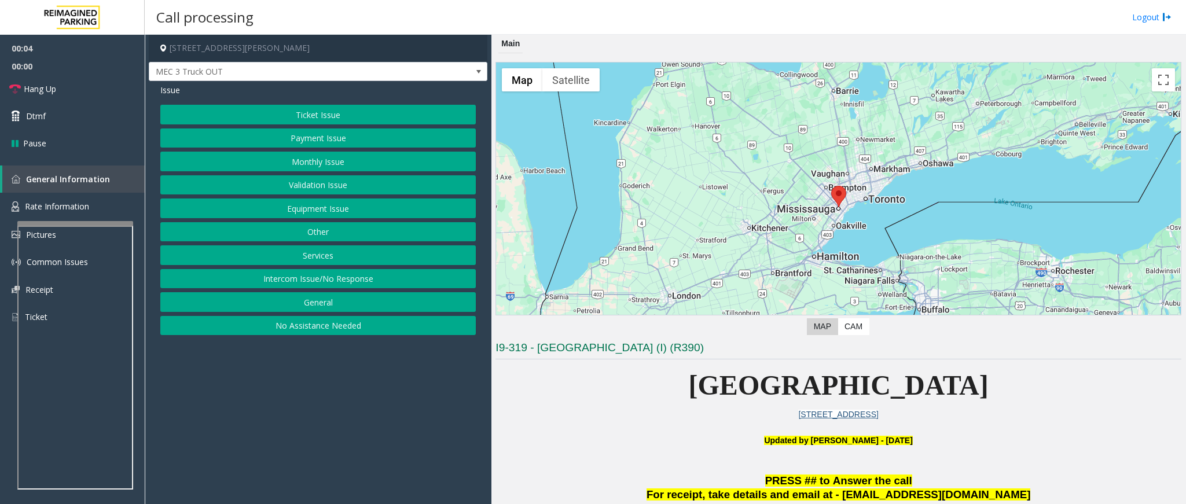
scroll to position [174, 0]
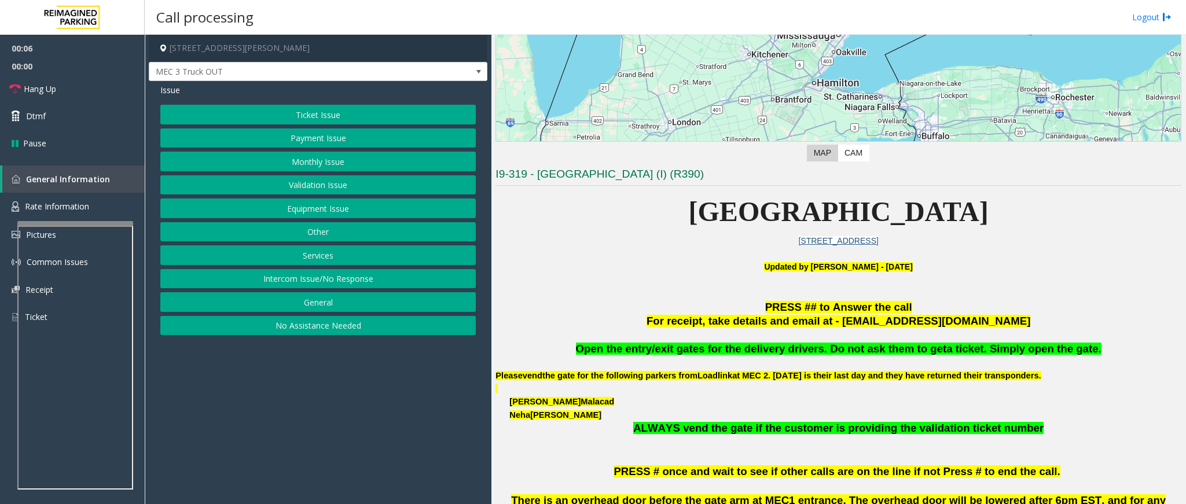
click at [287, 211] on button "Equipment Issue" at bounding box center [317, 209] width 315 height 20
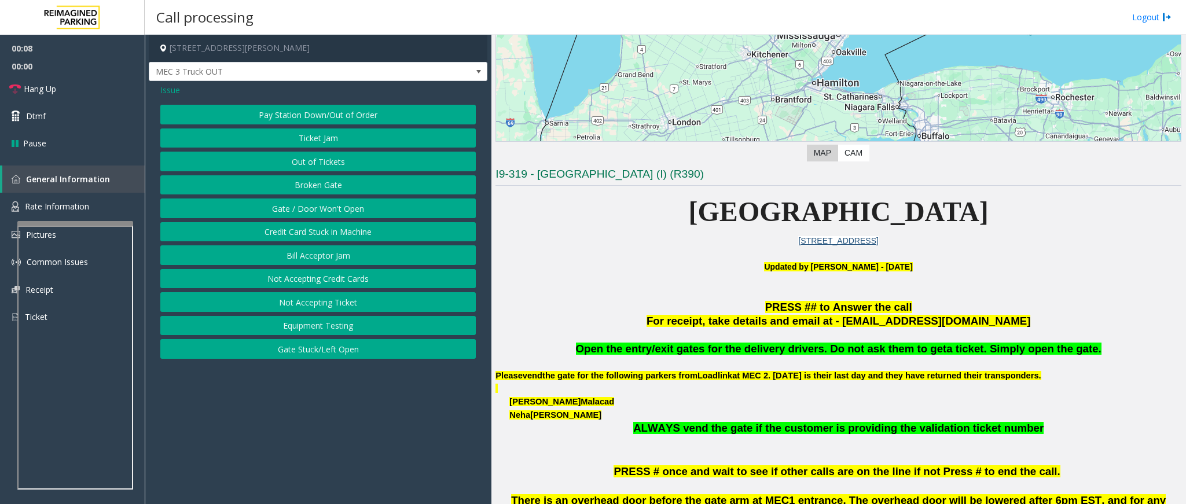
click at [287, 216] on button "Gate / Door Won't Open" at bounding box center [317, 209] width 315 height 20
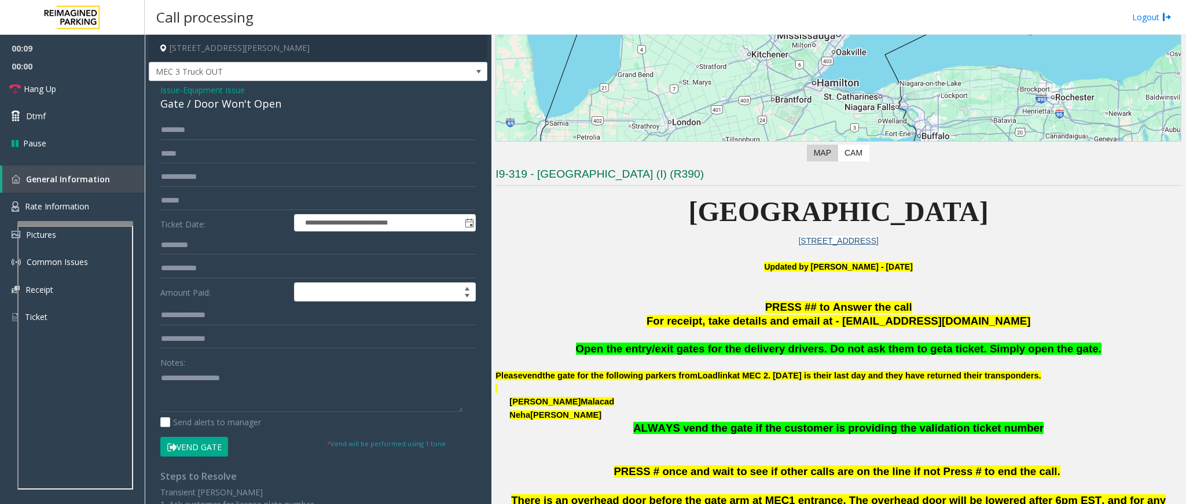
drag, startPoint x: 193, startPoint y: 450, endPoint x: 186, endPoint y: 161, distance: 288.9
click at [194, 316] on button "Vend Gate" at bounding box center [194, 447] width 68 height 20
click at [172, 93] on span "Issue" at bounding box center [170, 90] width 20 height 12
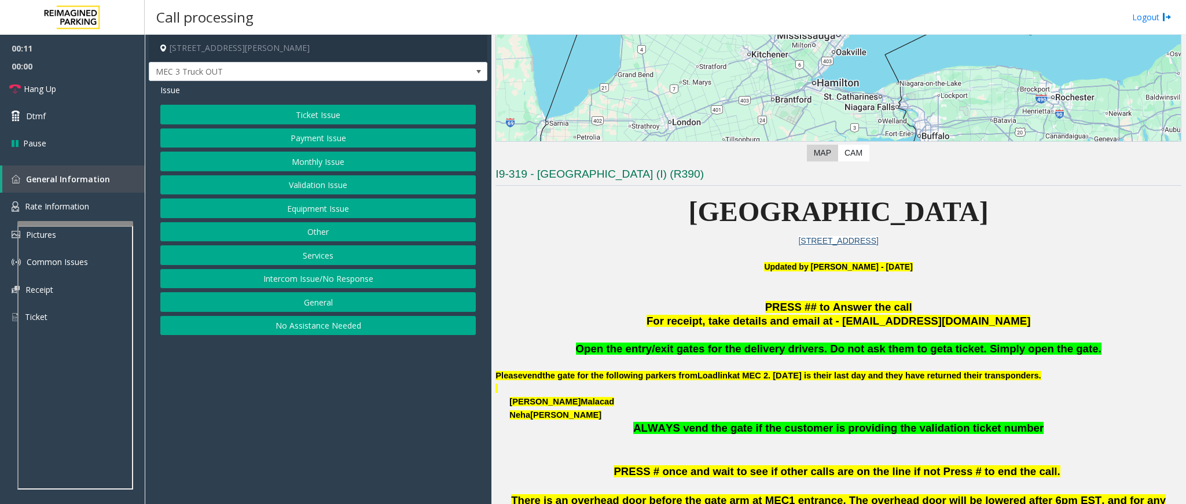
click at [316, 251] on button "Services" at bounding box center [317, 255] width 315 height 20
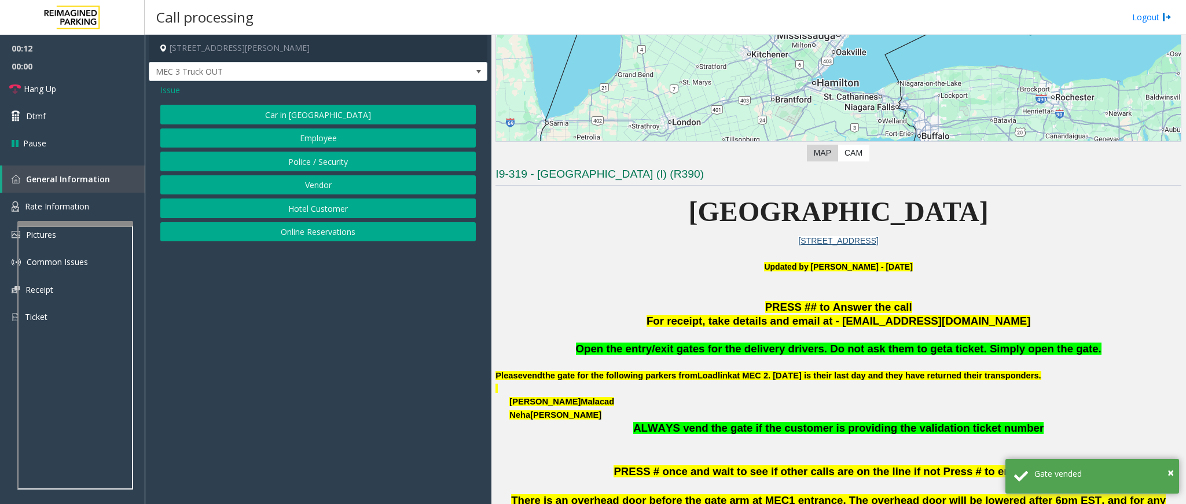
click at [308, 191] on button "Vendor" at bounding box center [317, 185] width 315 height 20
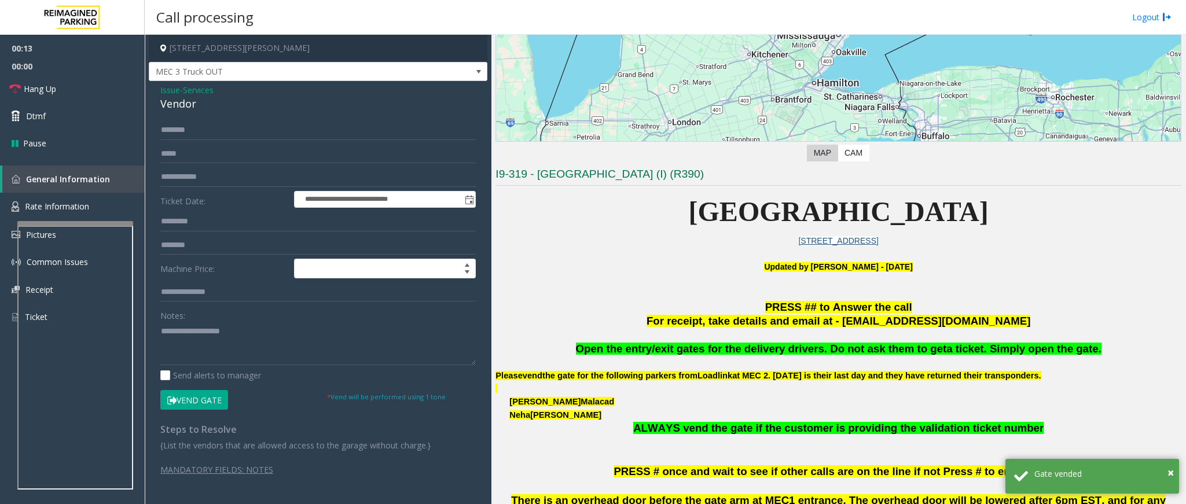
click at [740, 316] on span "Open the entry/exit gates for the delivery drivers. Do not ask them to get" at bounding box center [761, 349] width 371 height 12
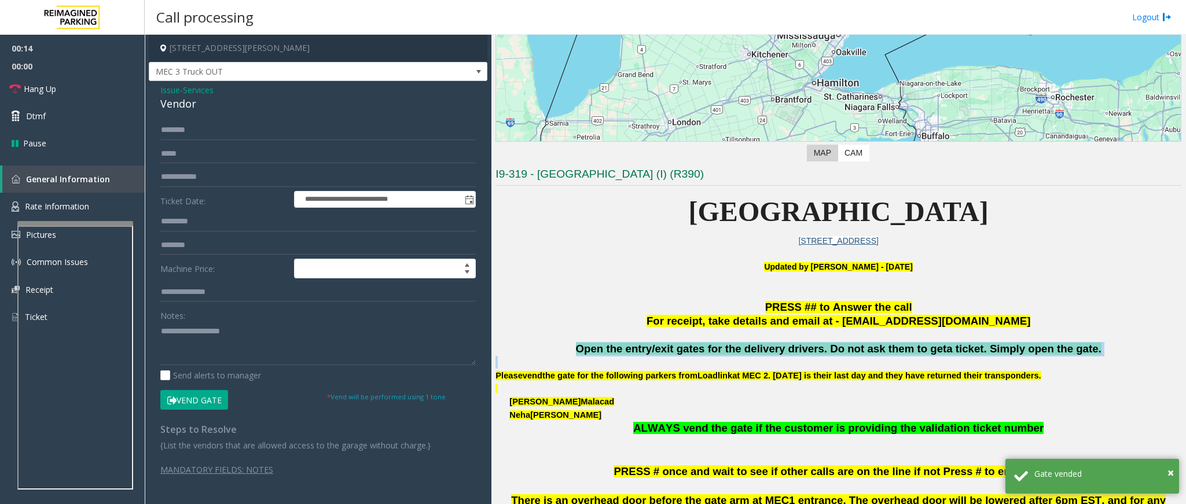
click at [740, 316] on span "Open the entry/exit gates for the delivery drivers. Do not ask them to get" at bounding box center [761, 349] width 371 height 12
copy span "Open the entry/exit gates for the delivery drivers. Do not ask them to get a ti…"
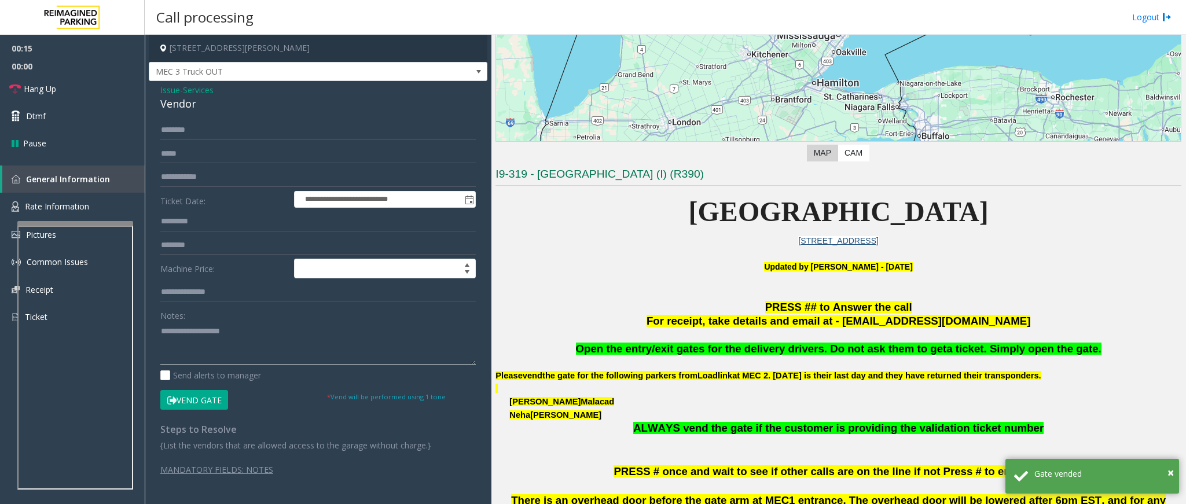
click at [214, 316] on textarea at bounding box center [317, 343] width 315 height 43
paste textarea "**********"
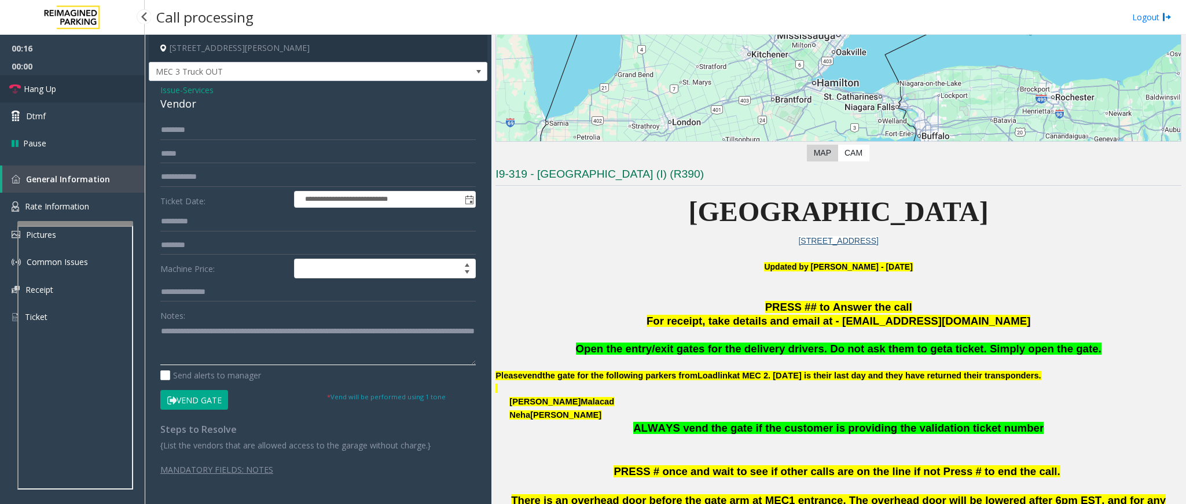
type textarea "**********"
click at [76, 80] on link "Hang Up" at bounding box center [72, 88] width 145 height 27
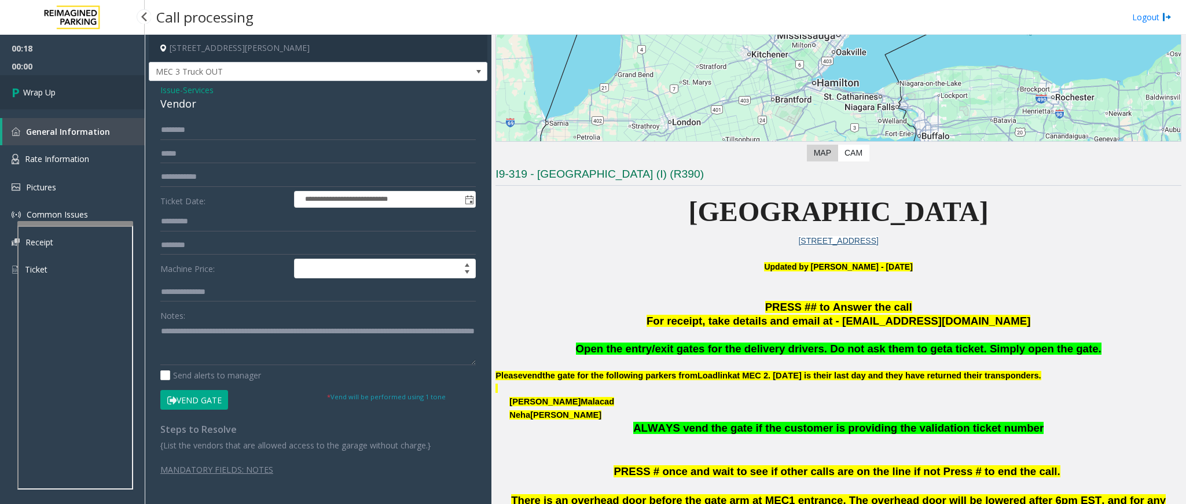
click at [76, 80] on link "Wrap Up" at bounding box center [72, 92] width 145 height 34
